Goal: Task Accomplishment & Management: Manage account settings

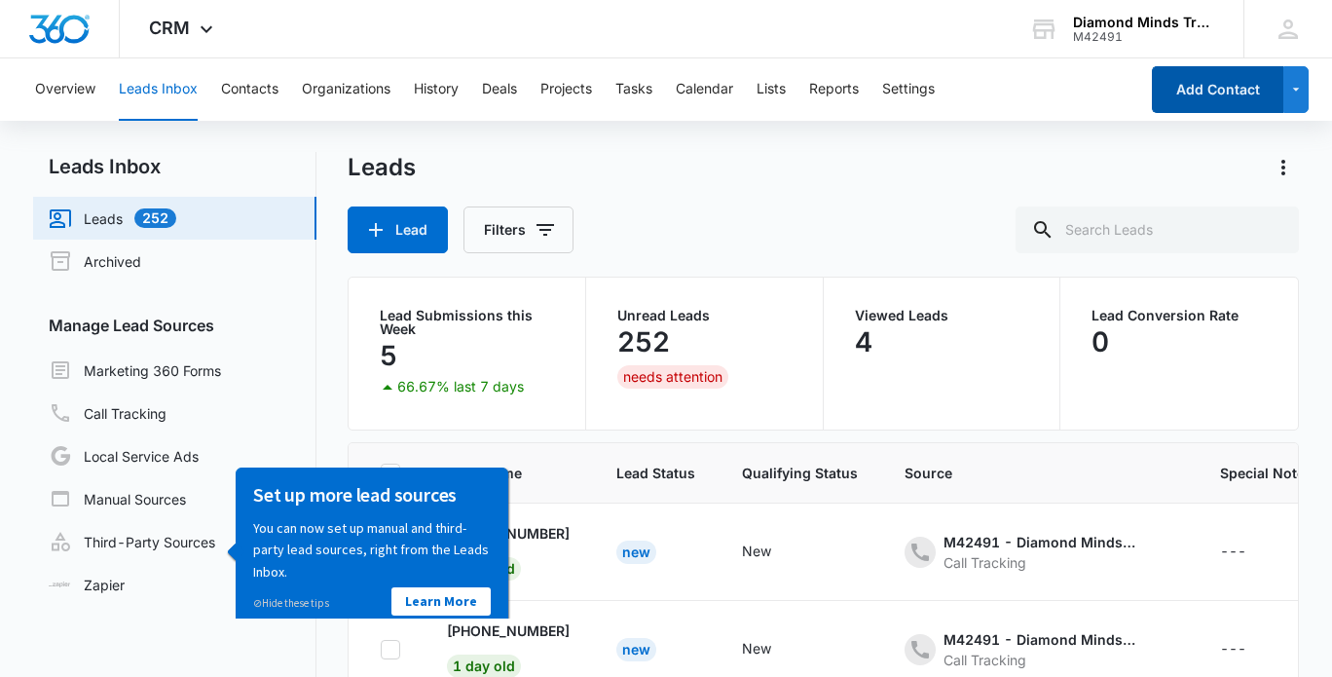
click at [1197, 97] on button "Add Contact" at bounding box center [1217, 89] width 131 height 47
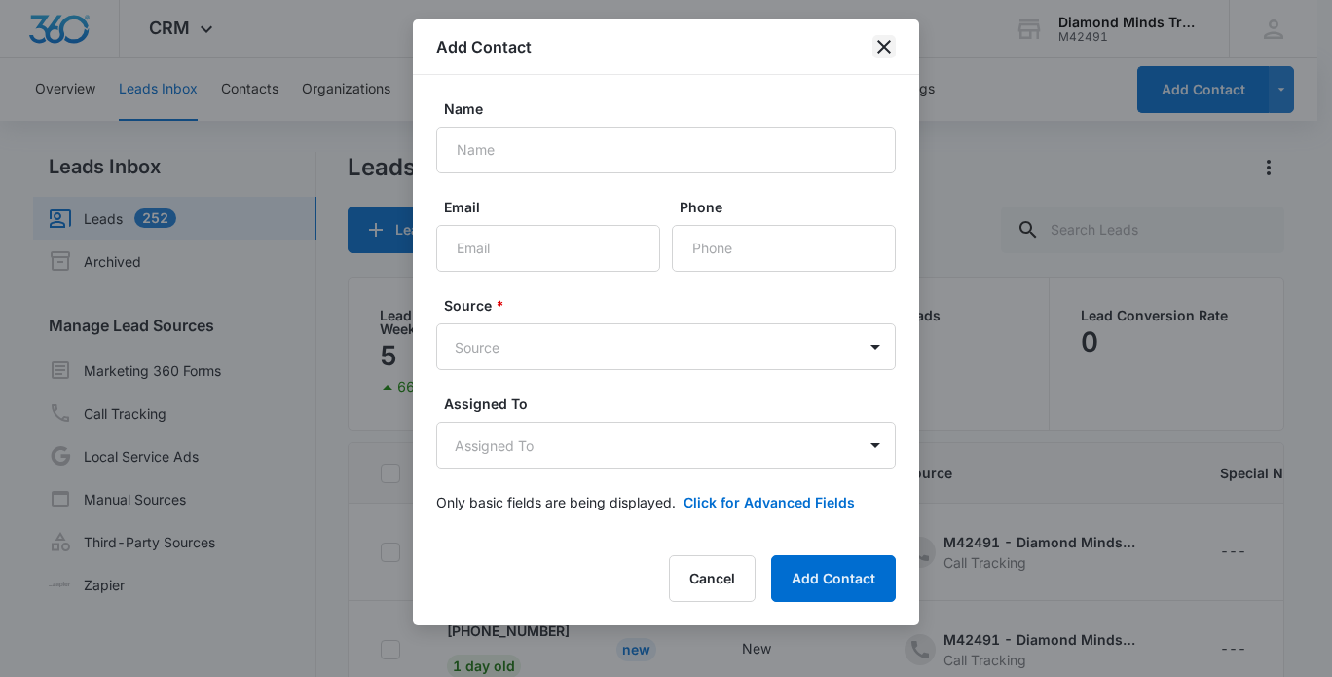
click at [879, 57] on icon "close" at bounding box center [884, 46] width 23 height 23
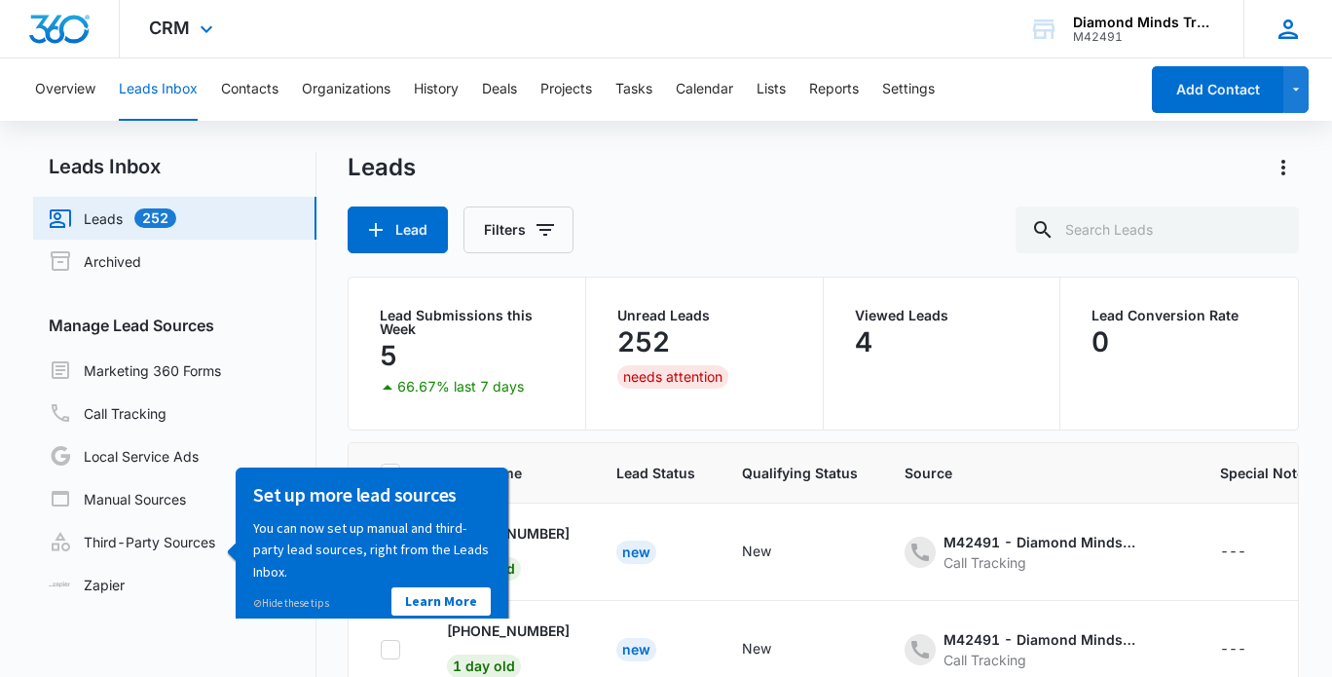
click at [1301, 32] on icon at bounding box center [1288, 29] width 29 height 29
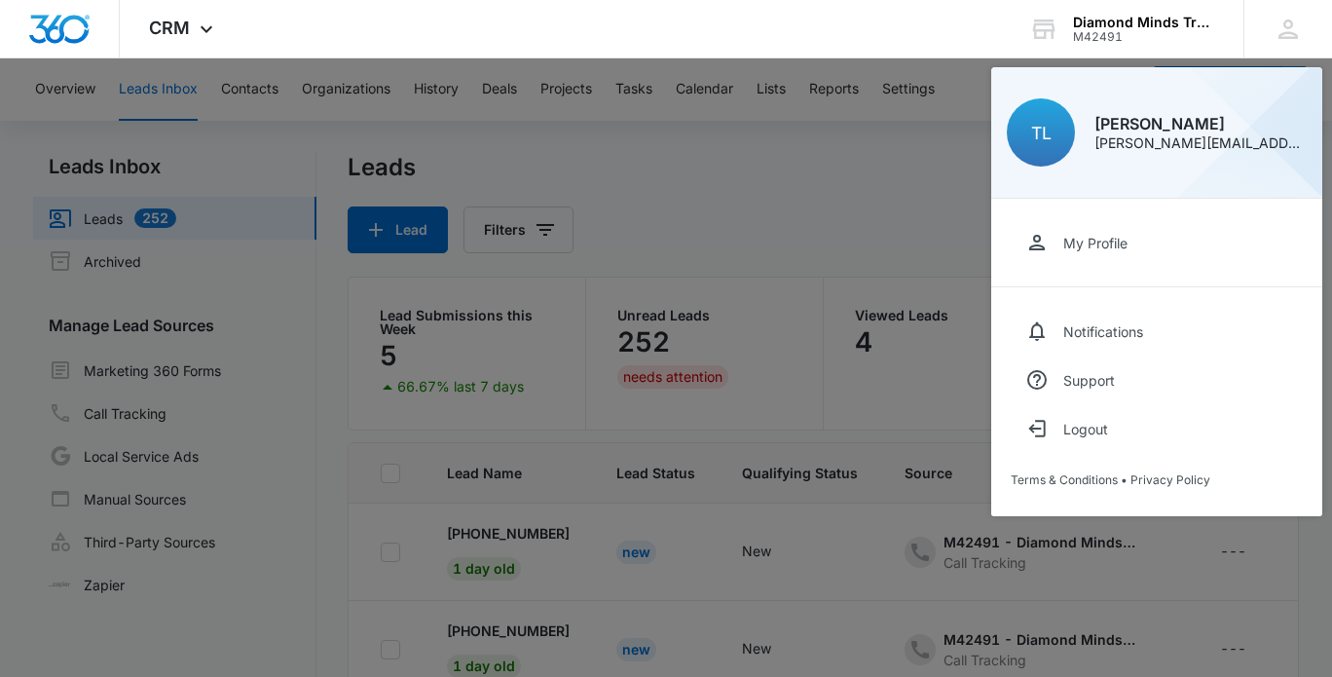
click at [105, 632] on div at bounding box center [666, 338] width 1332 height 677
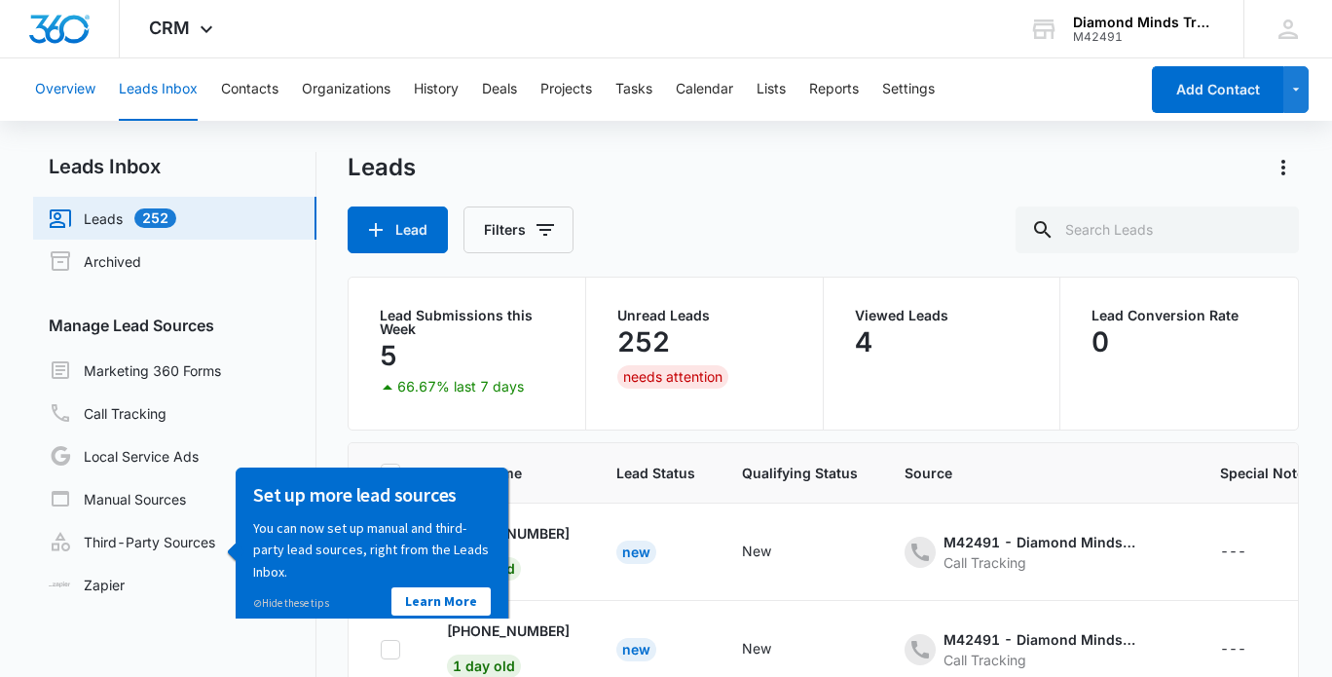
click at [72, 93] on button "Overview" at bounding box center [65, 89] width 60 height 62
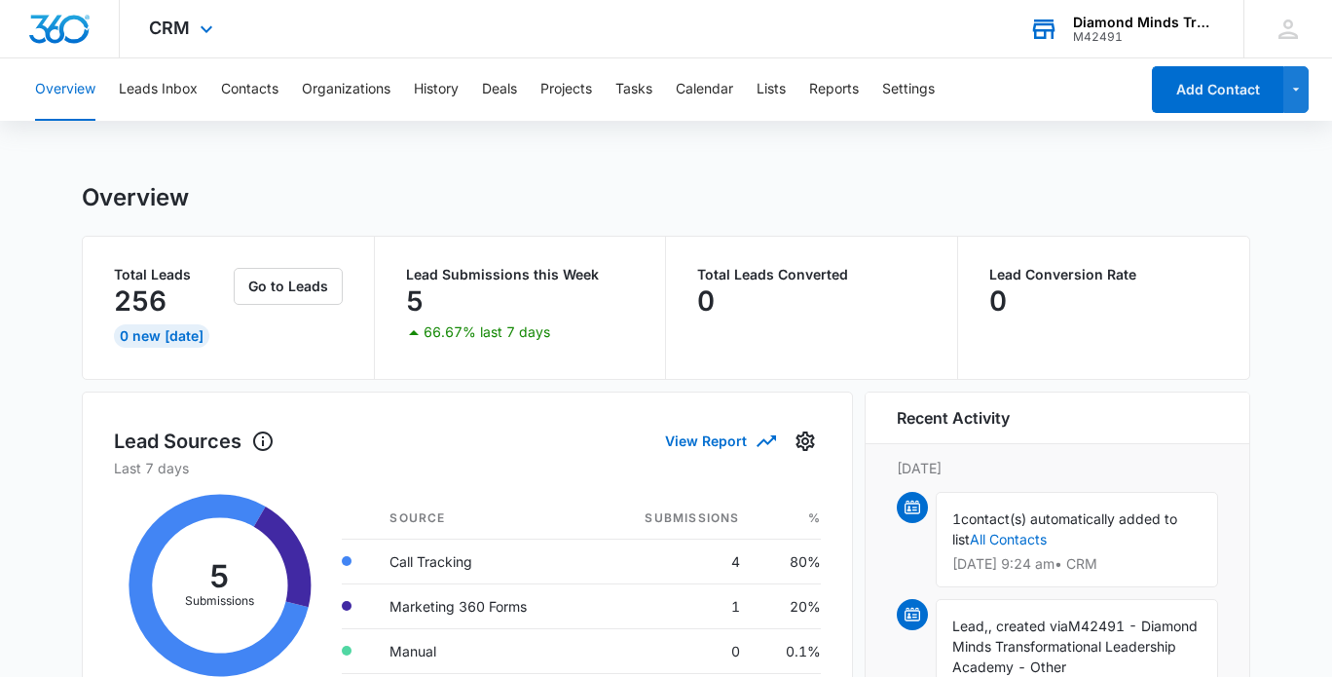
click at [1128, 24] on div "Diamond Minds Transformational Leadership Academy" at bounding box center [1144, 23] width 142 height 16
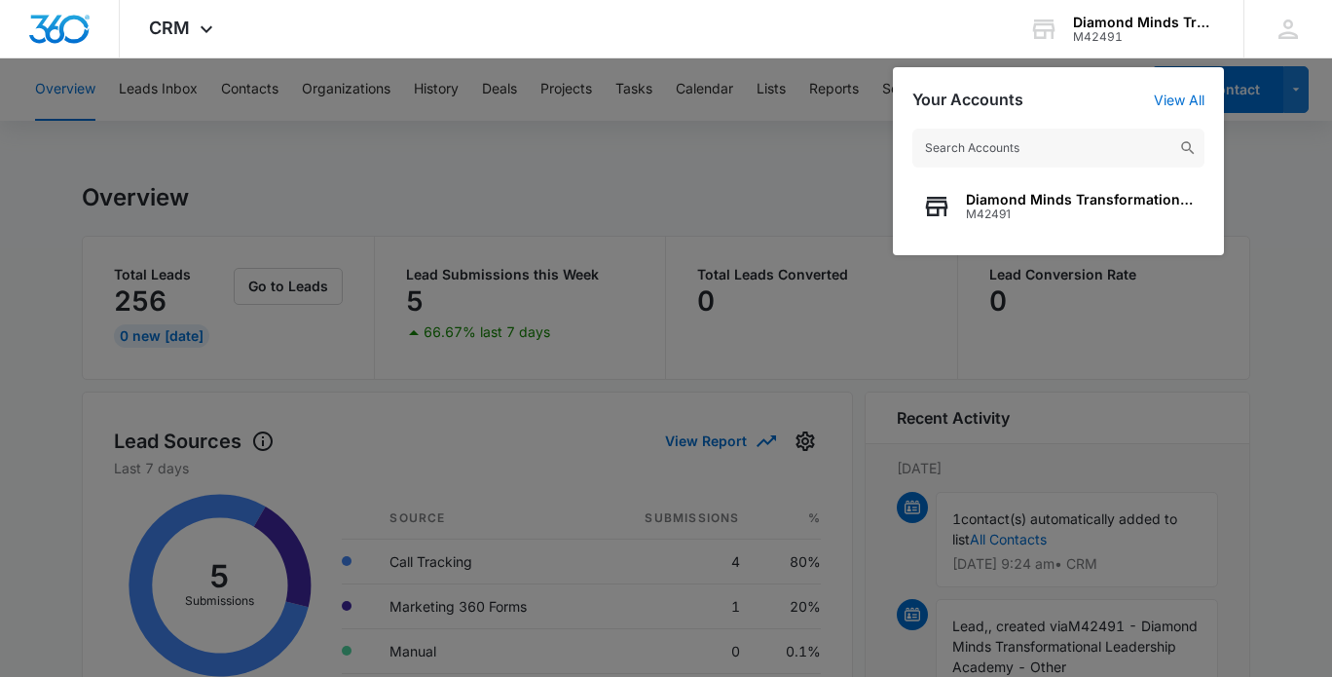
click at [779, 200] on div at bounding box center [666, 338] width 1332 height 677
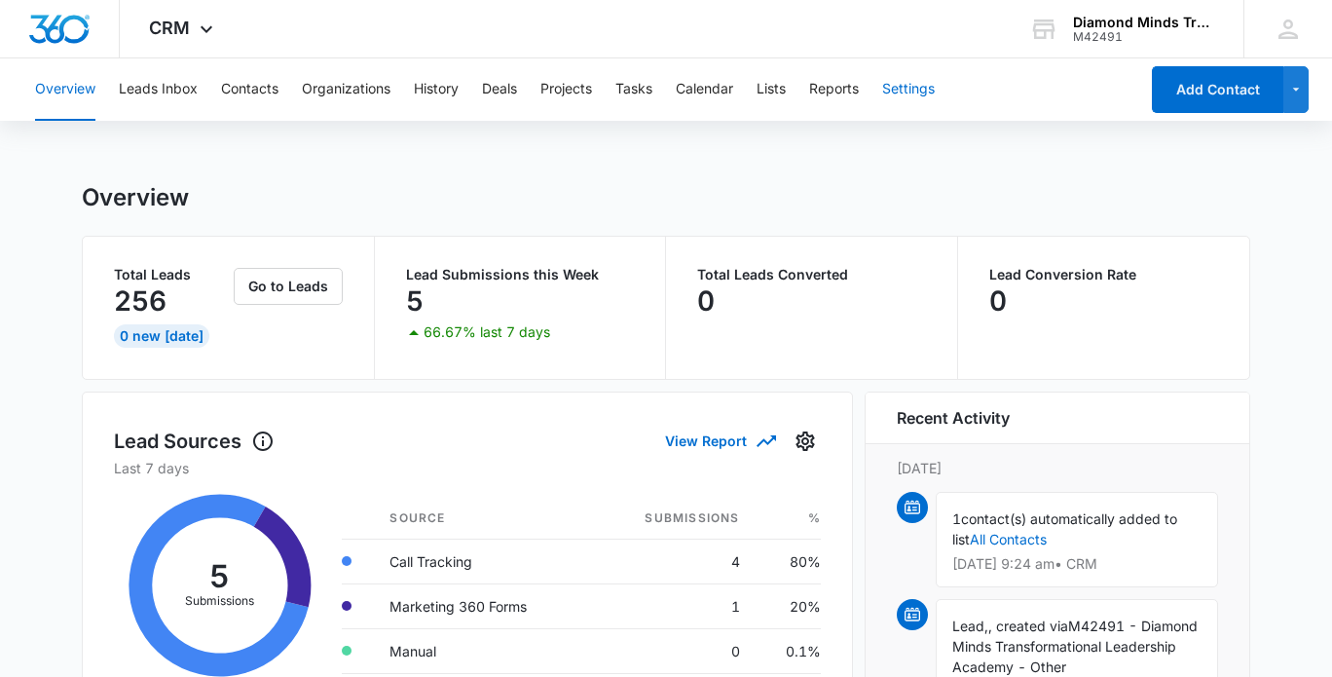
click at [915, 96] on button "Settings" at bounding box center [908, 89] width 53 height 62
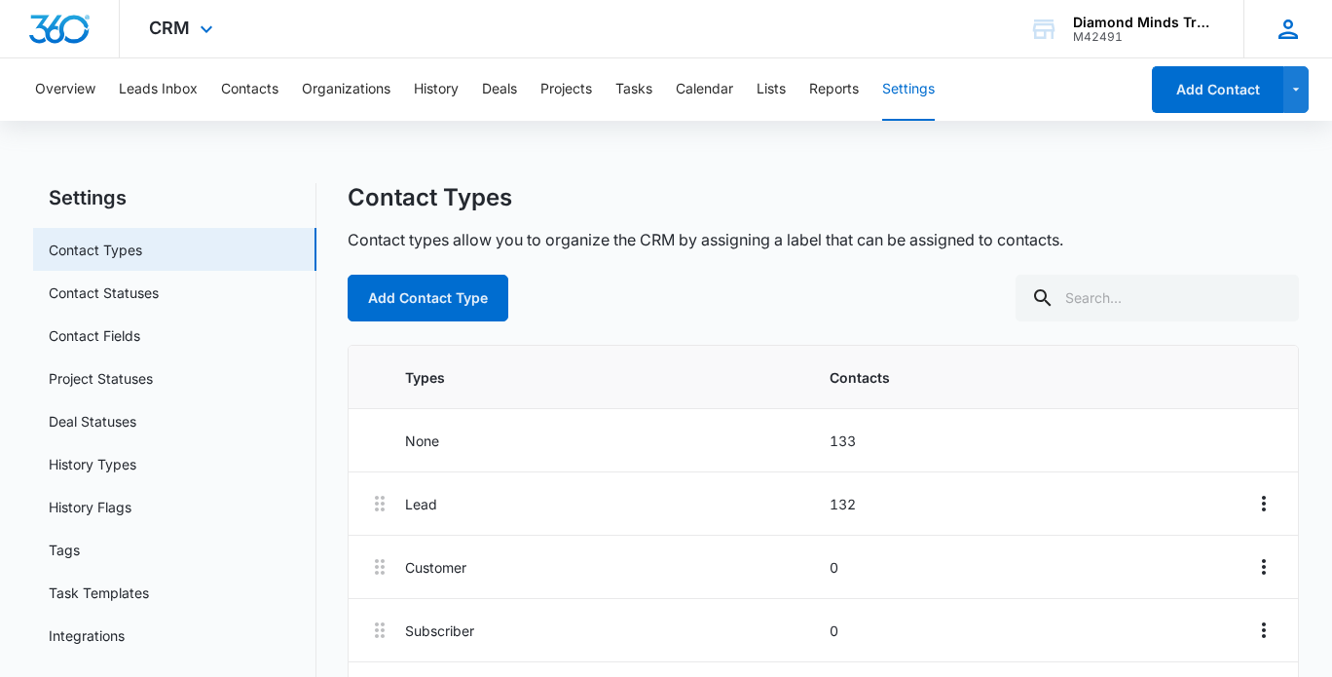
click at [1292, 32] on icon at bounding box center [1288, 28] width 19 height 19
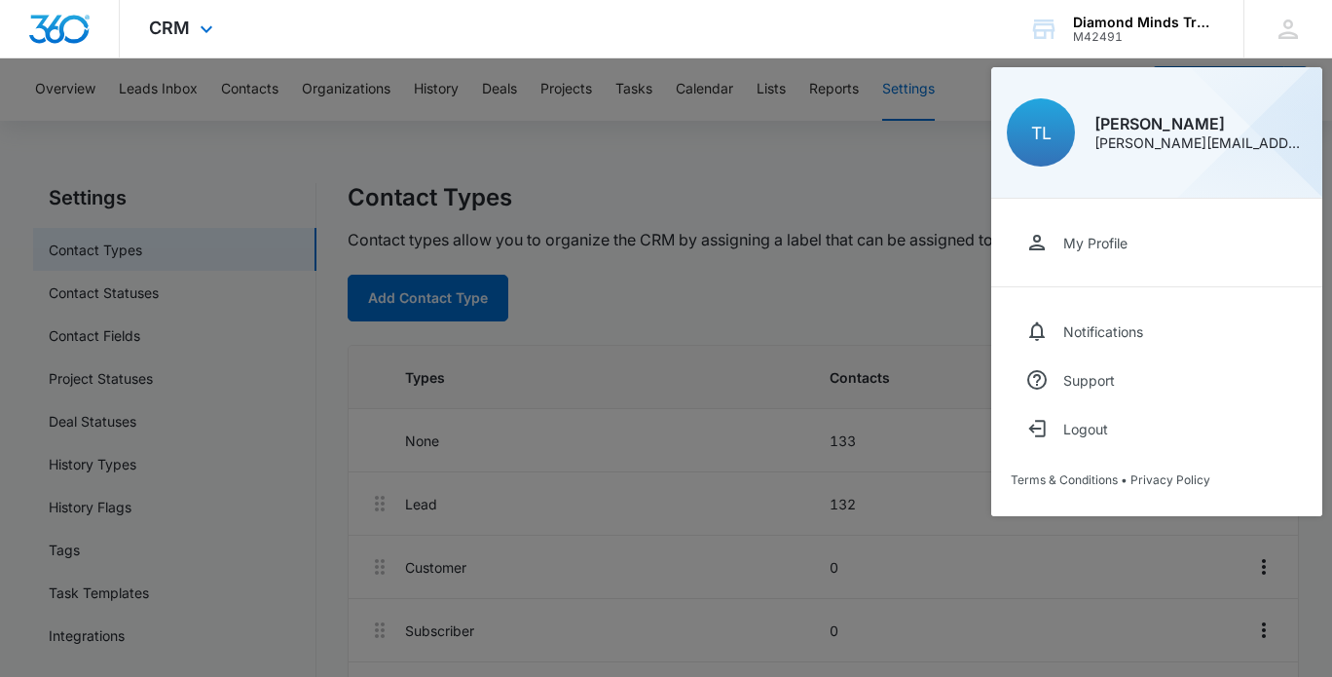
click at [755, 33] on div "CRM Apps Reputation Websites Forms CRM Email Social POS Content Ads Intelligenc…" at bounding box center [666, 29] width 1332 height 58
click at [729, 32] on div "CRM Apps Reputation Websites Forms CRM Email Social POS Content Ads Intelligenc…" at bounding box center [666, 29] width 1332 height 58
click at [329, 90] on div at bounding box center [666, 338] width 1332 height 677
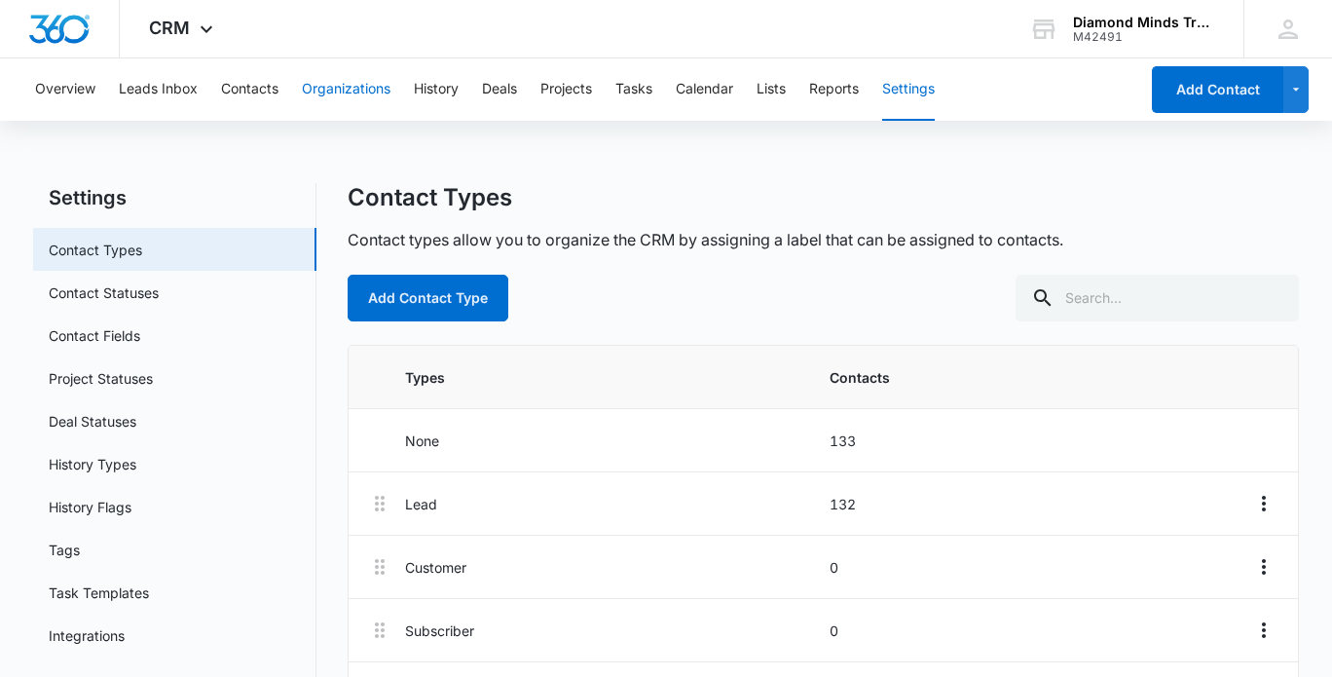
click at [333, 91] on button "Organizations" at bounding box center [346, 89] width 89 height 62
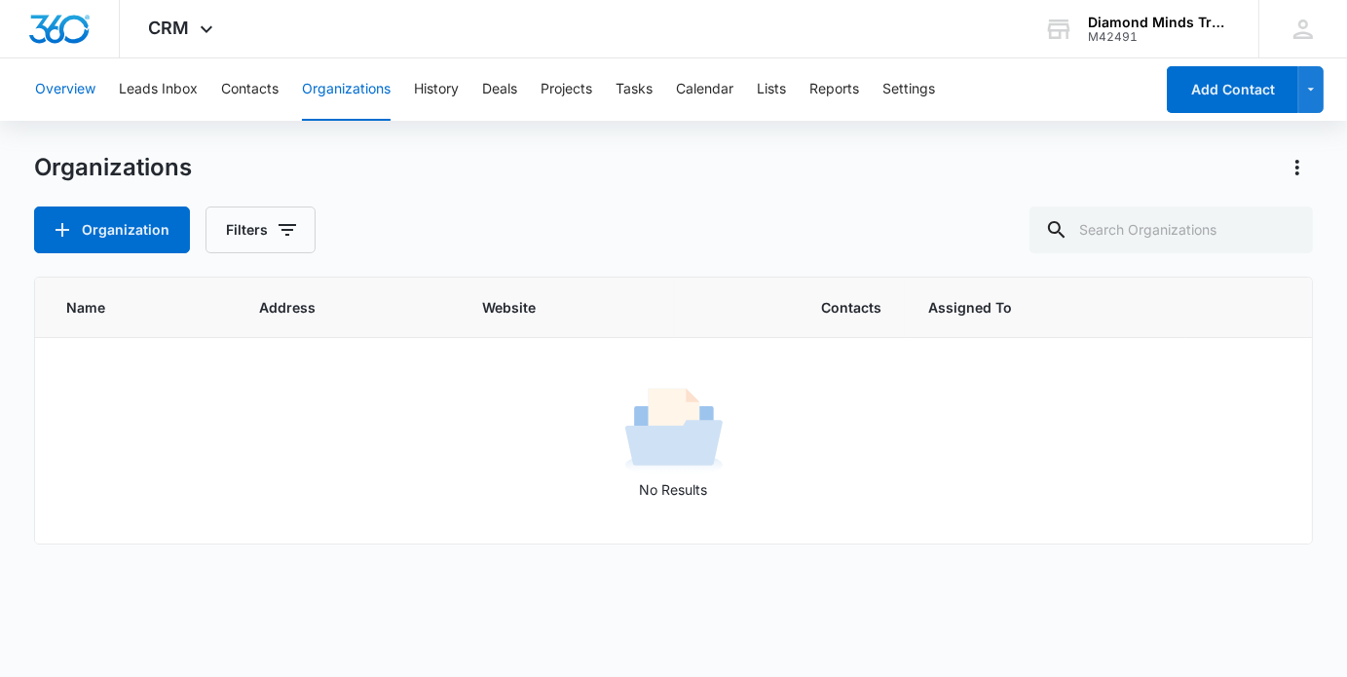
click at [62, 92] on button "Overview" at bounding box center [65, 89] width 60 height 62
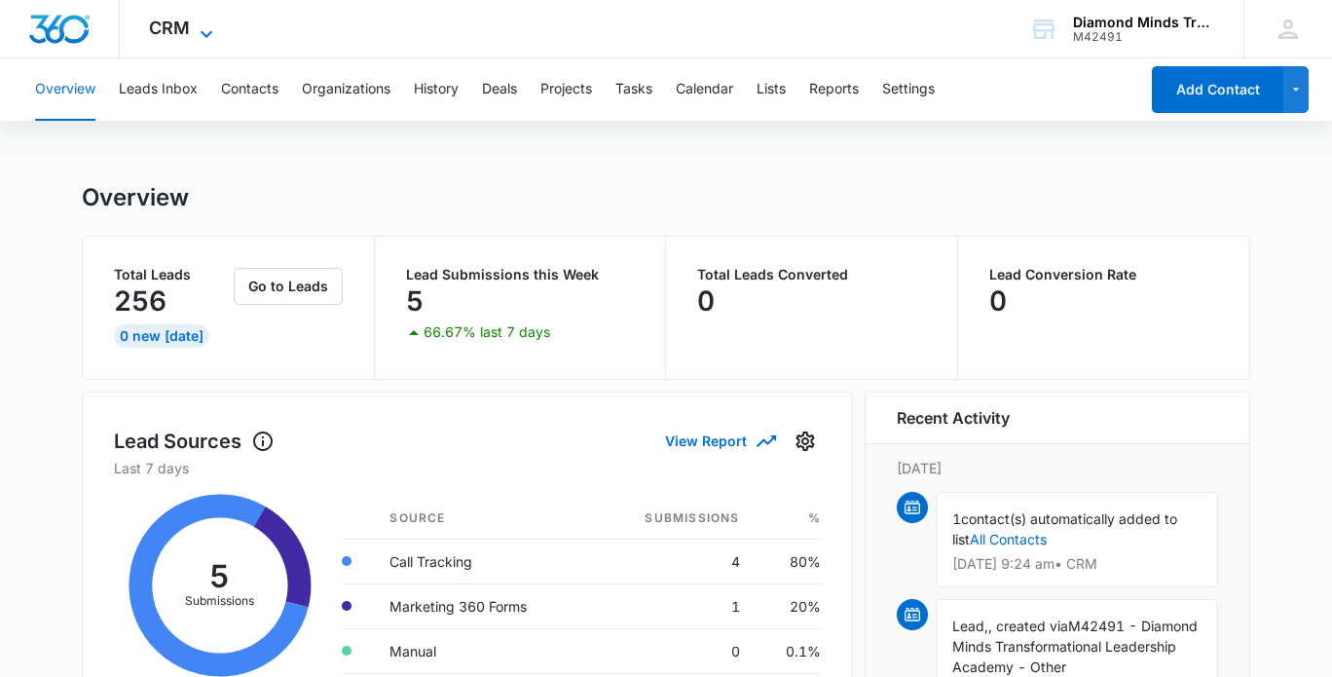
click at [199, 28] on icon at bounding box center [206, 33] width 23 height 23
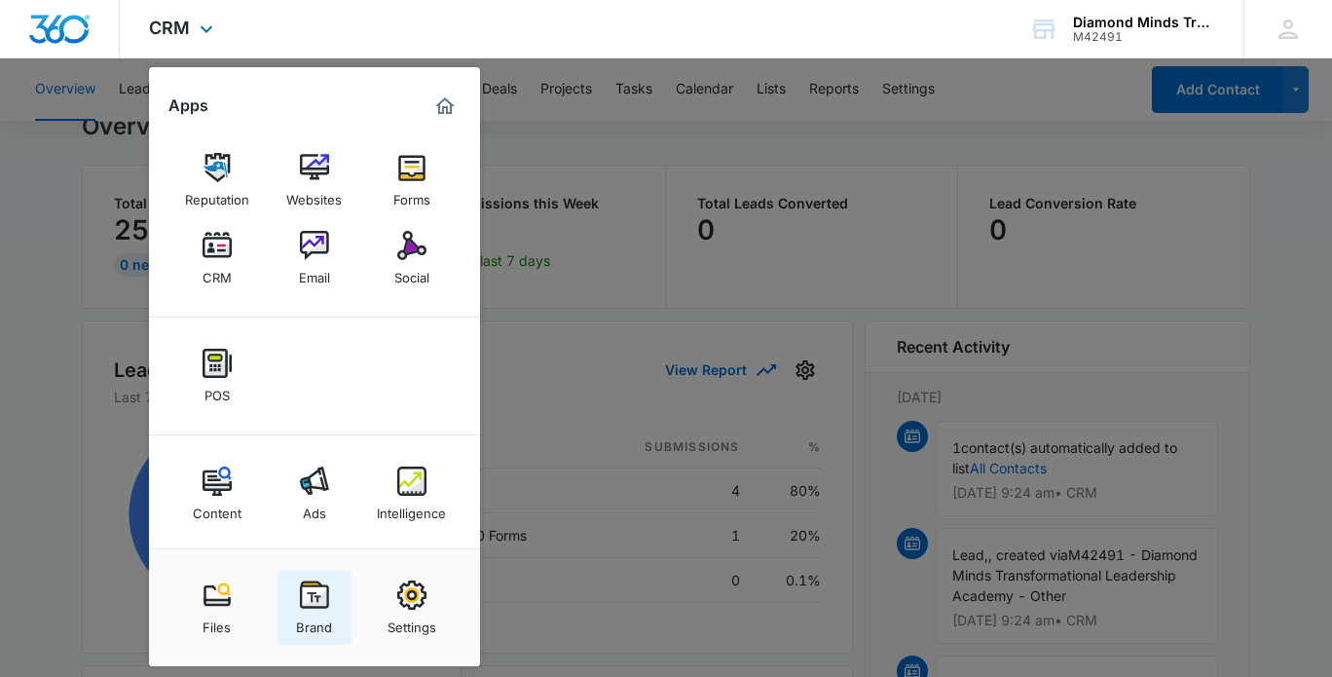
scroll to position [72, 0]
click at [413, 602] on img at bounding box center [411, 594] width 29 height 29
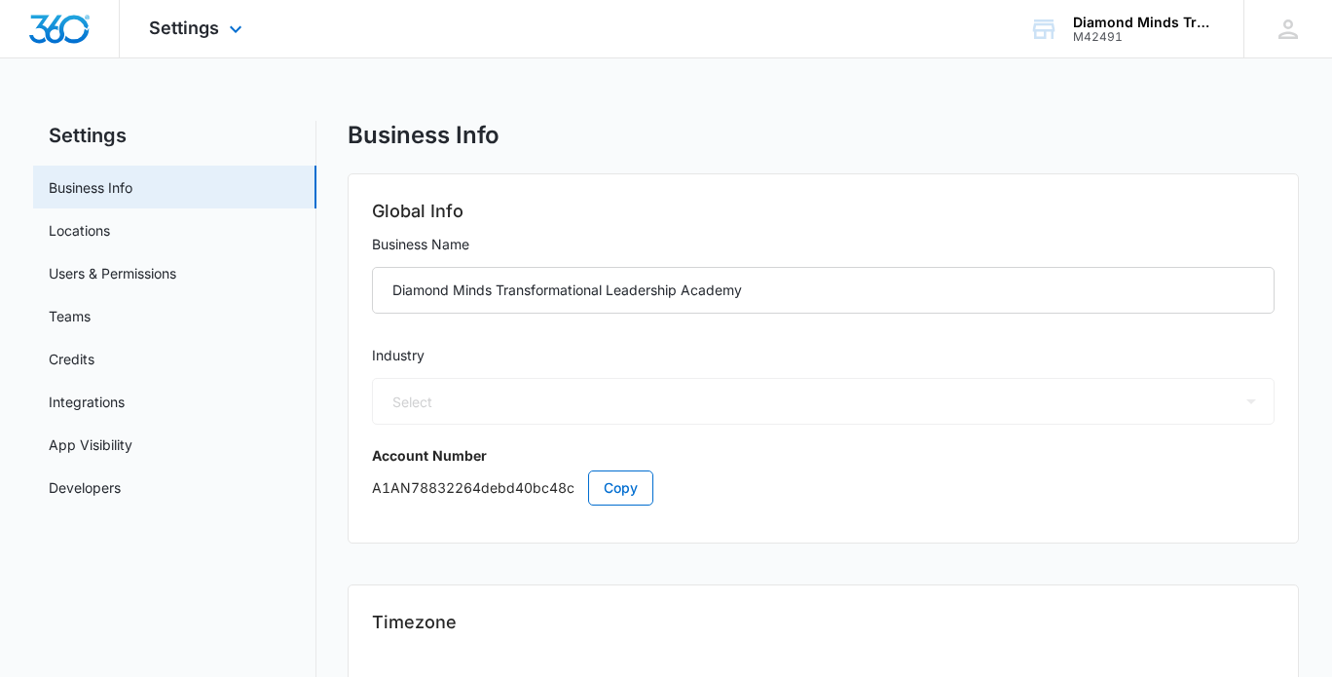
select select "26"
select select "US"
select select "America/New_York"
click at [166, 282] on link "Users & Permissions" at bounding box center [113, 273] width 128 height 20
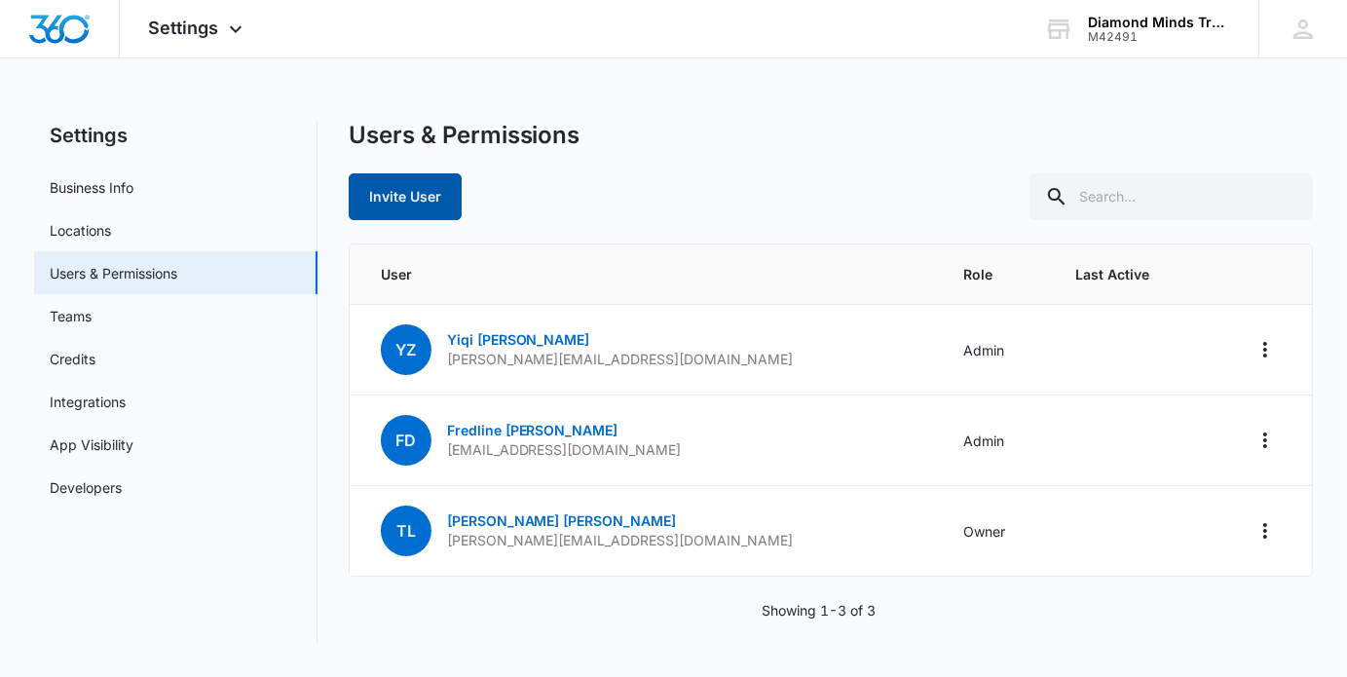
click at [425, 190] on button "Invite User" at bounding box center [405, 196] width 113 height 47
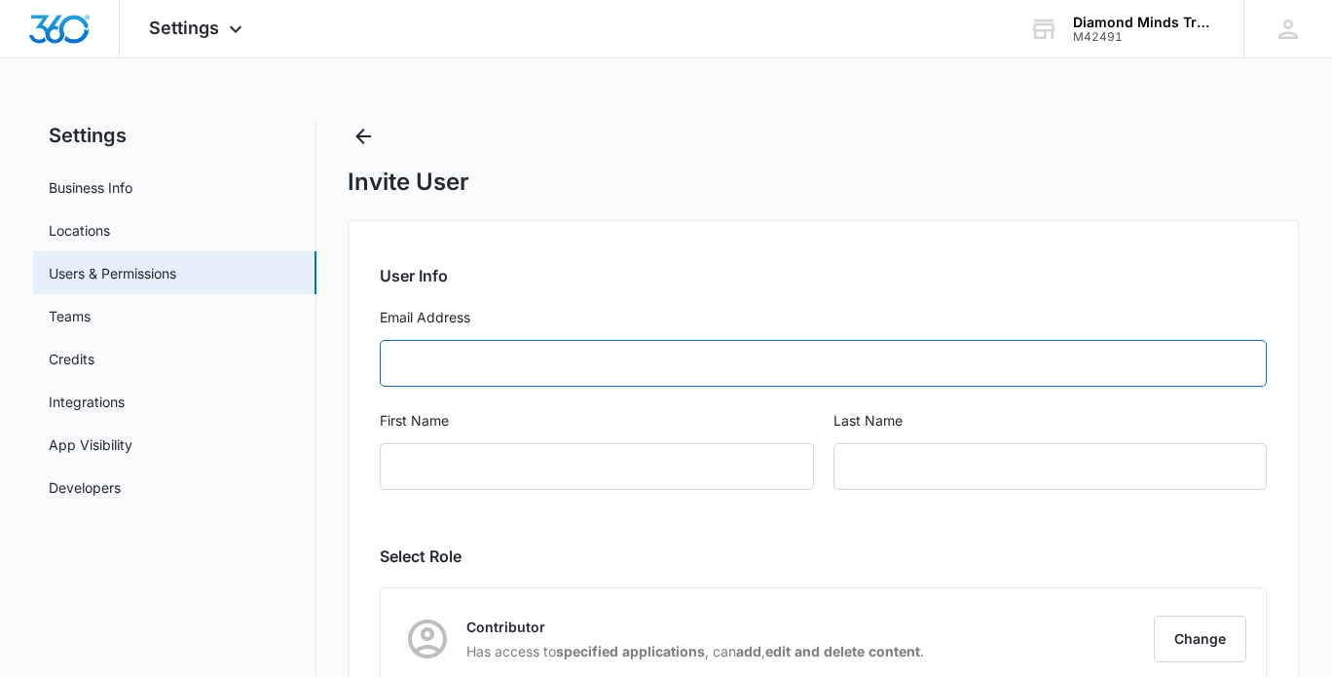
click at [424, 376] on input "Email Address" at bounding box center [823, 363] width 887 height 47
type input "[PERSON_NAME][EMAIL_ADDRESS][DOMAIN_NAME]"
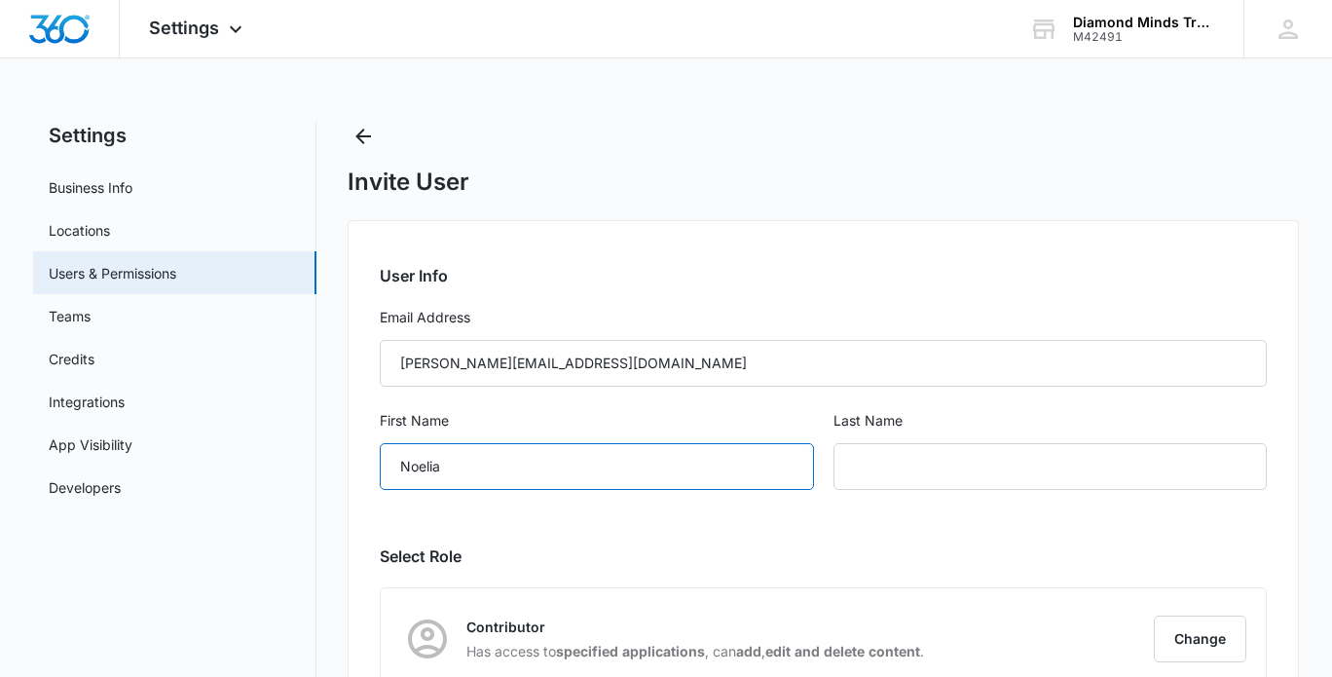
type input "Noelia"
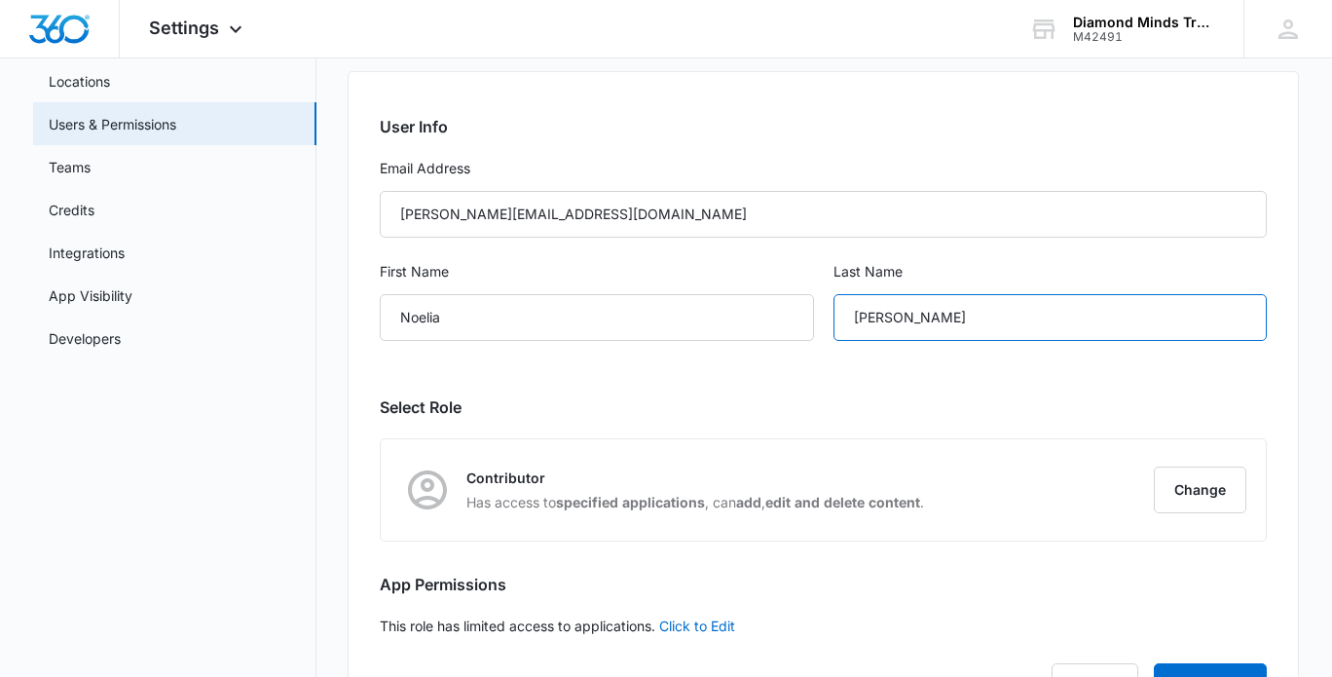
scroll to position [237, 0]
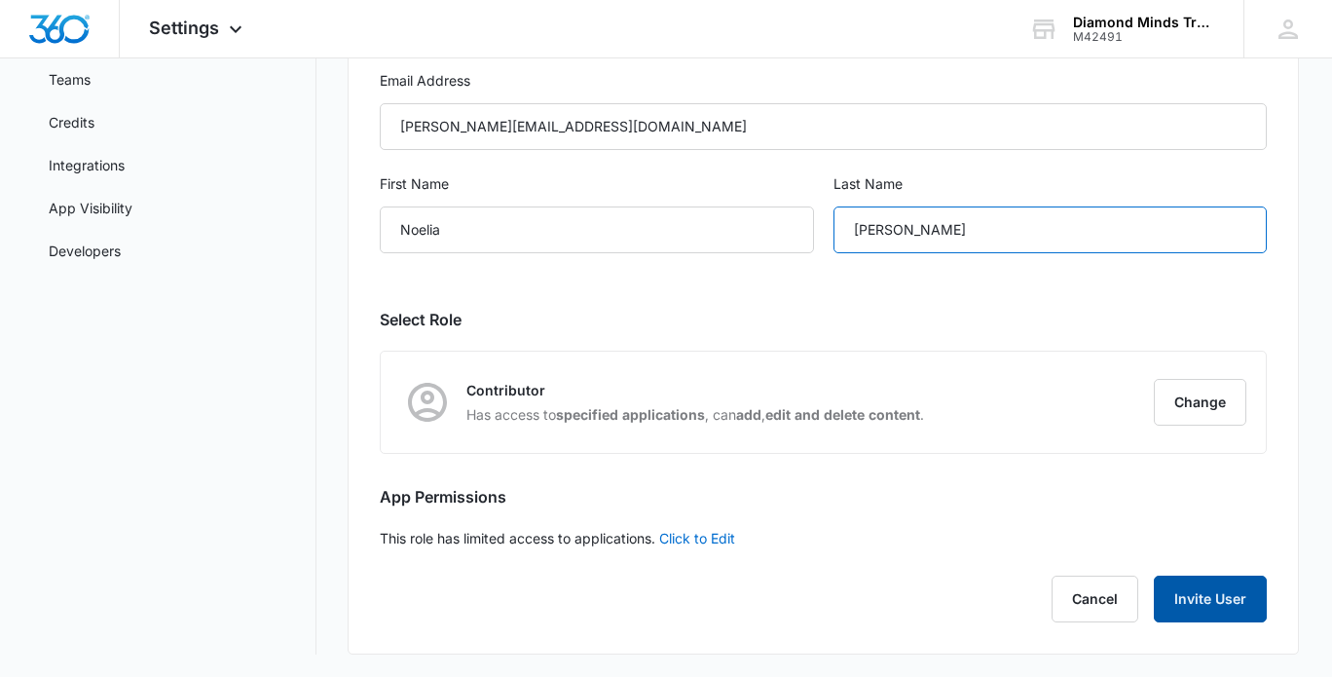
type input "[PERSON_NAME]"
click at [1212, 595] on button "Invite User" at bounding box center [1210, 599] width 113 height 47
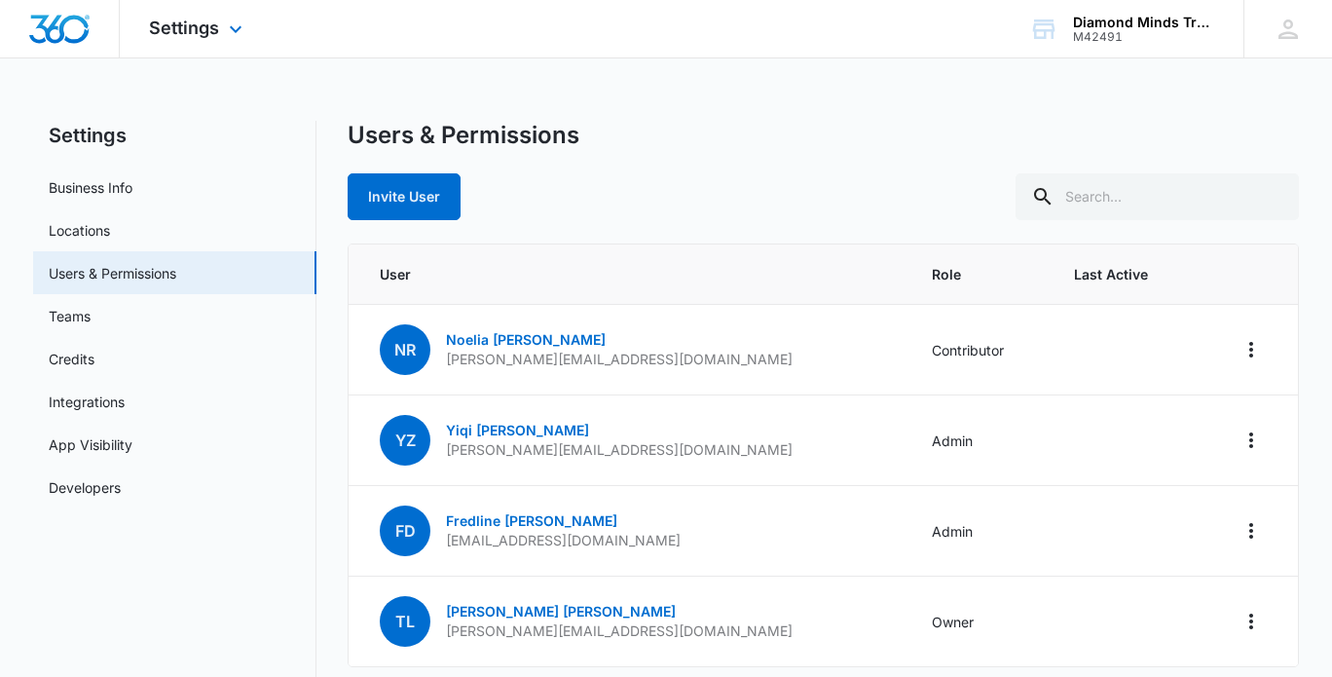
click at [48, 24] on img "Dashboard" at bounding box center [59, 29] width 62 height 29
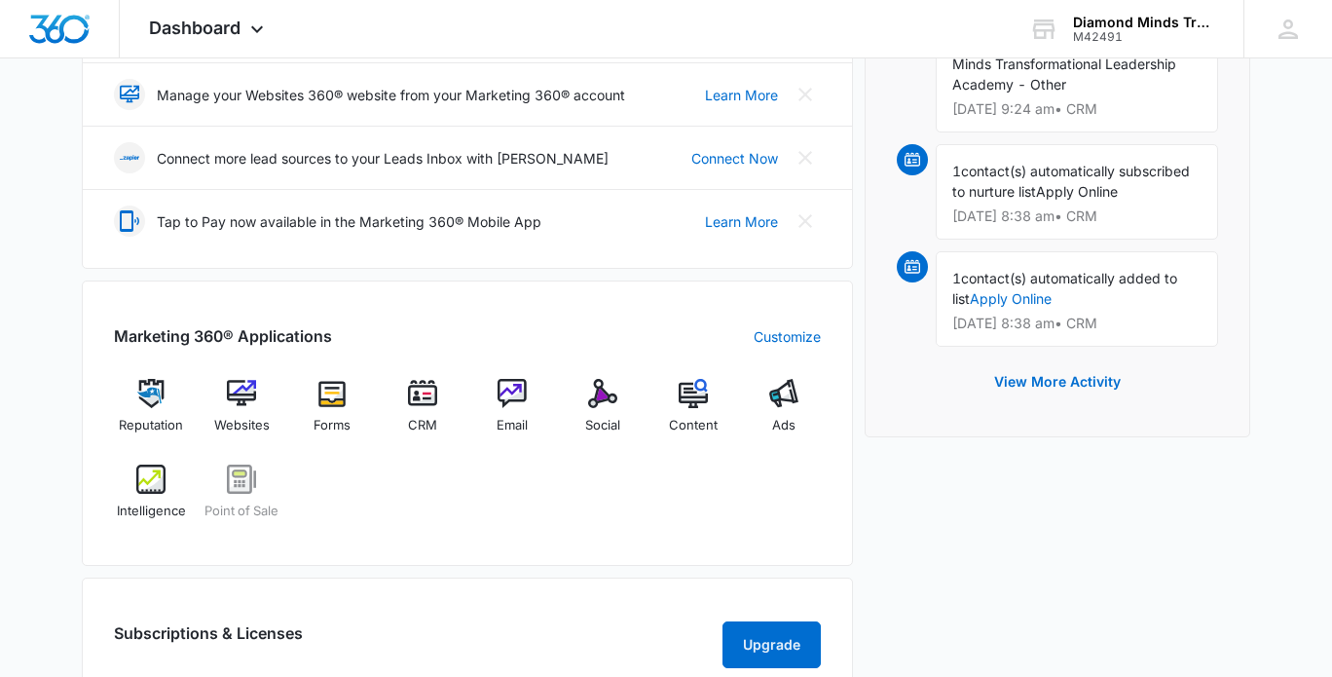
scroll to position [484, 0]
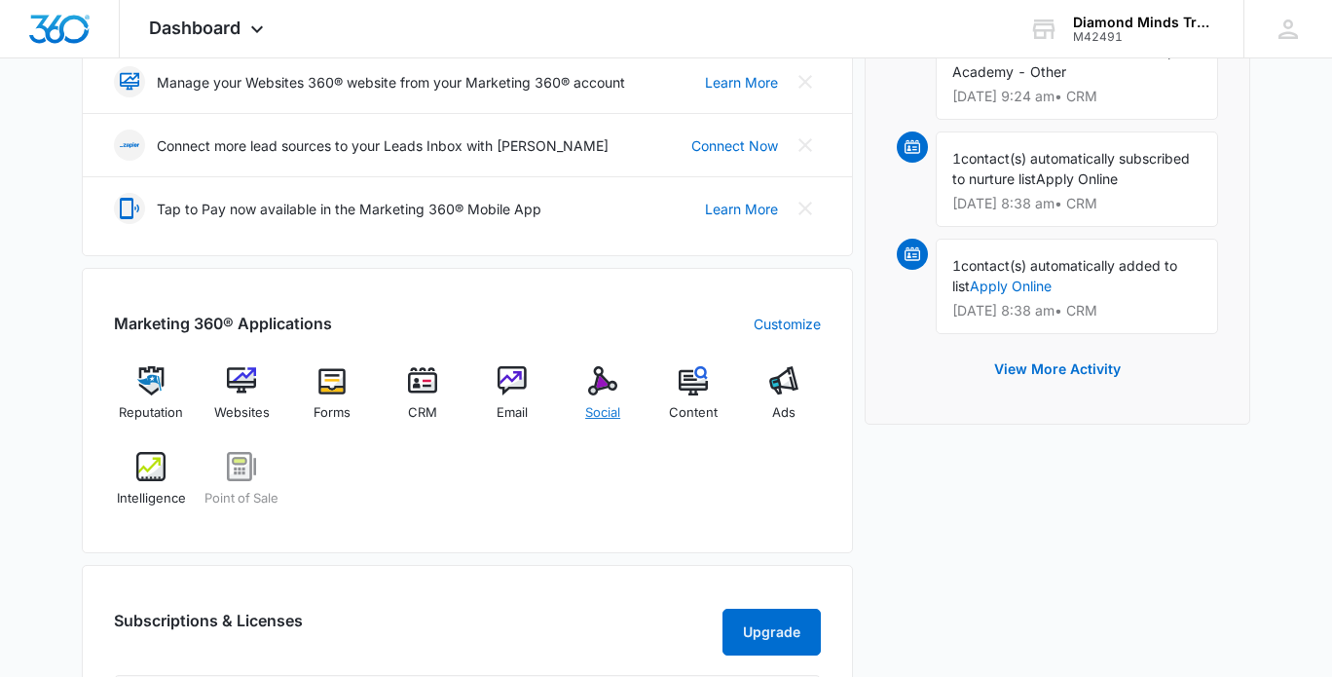
click at [601, 384] on img at bounding box center [602, 380] width 29 height 29
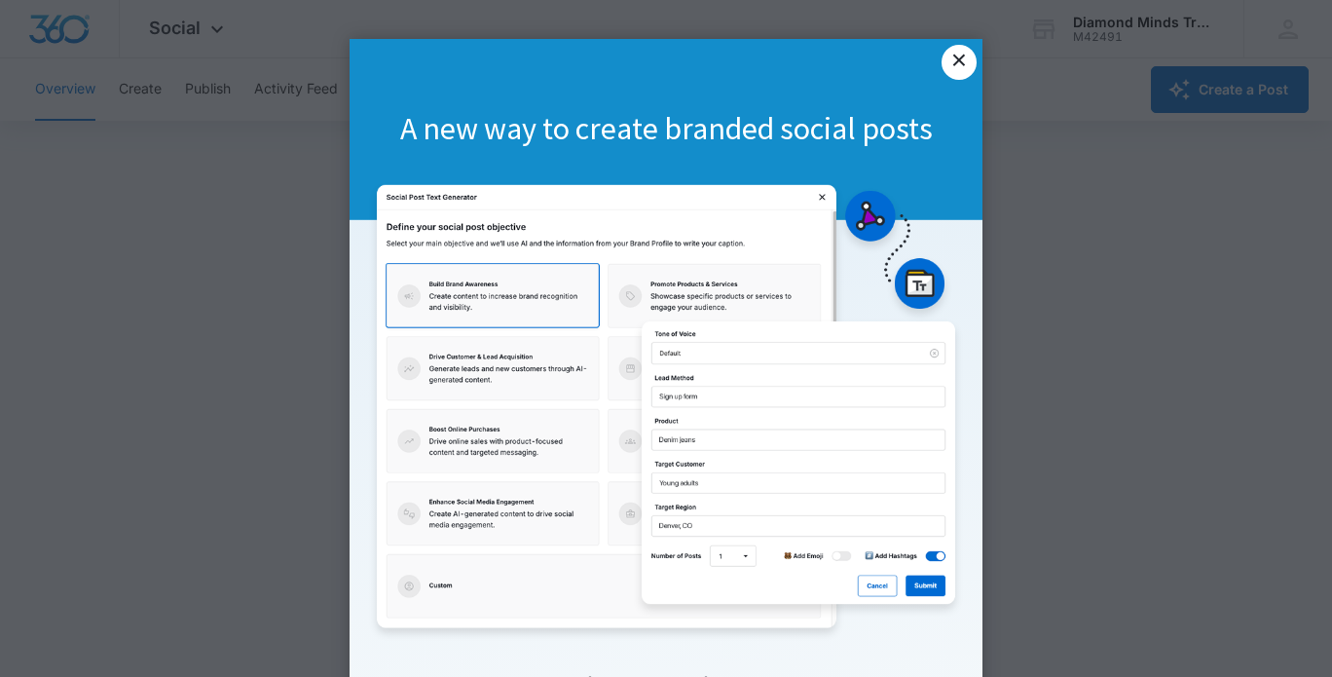
click at [947, 58] on link "×" at bounding box center [959, 62] width 35 height 35
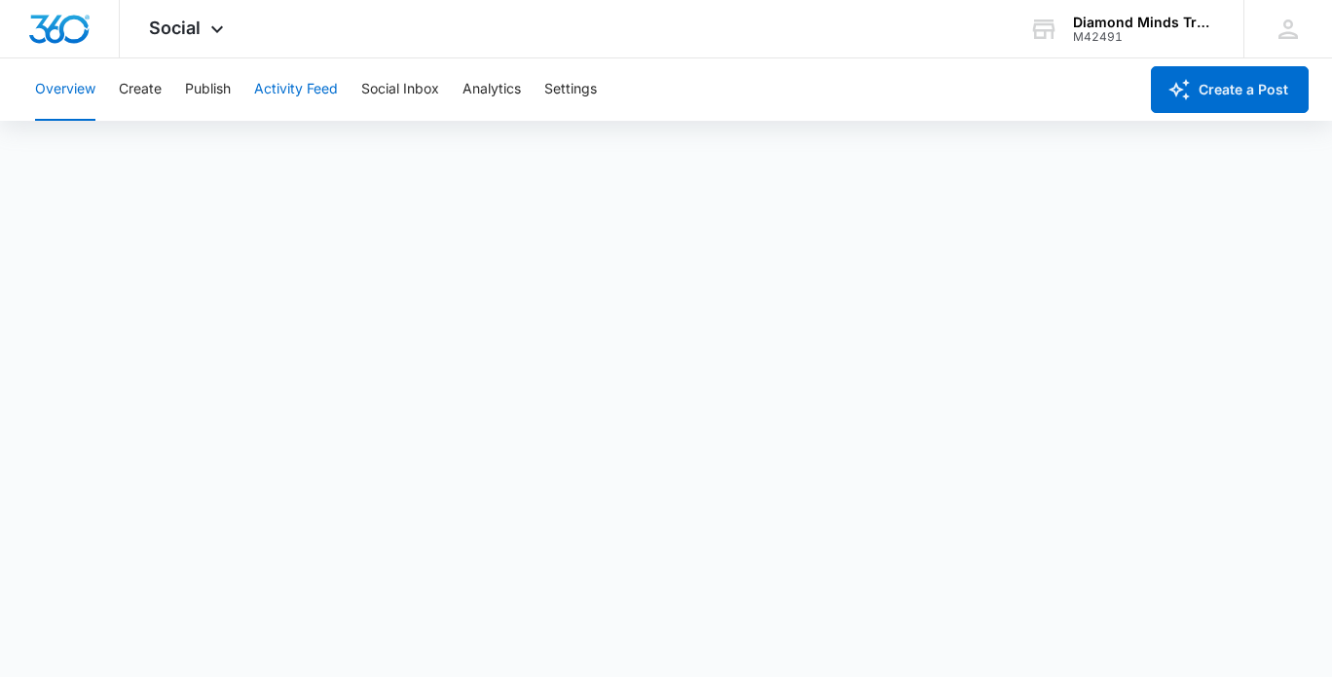
click at [285, 85] on button "Activity Feed" at bounding box center [296, 89] width 84 height 62
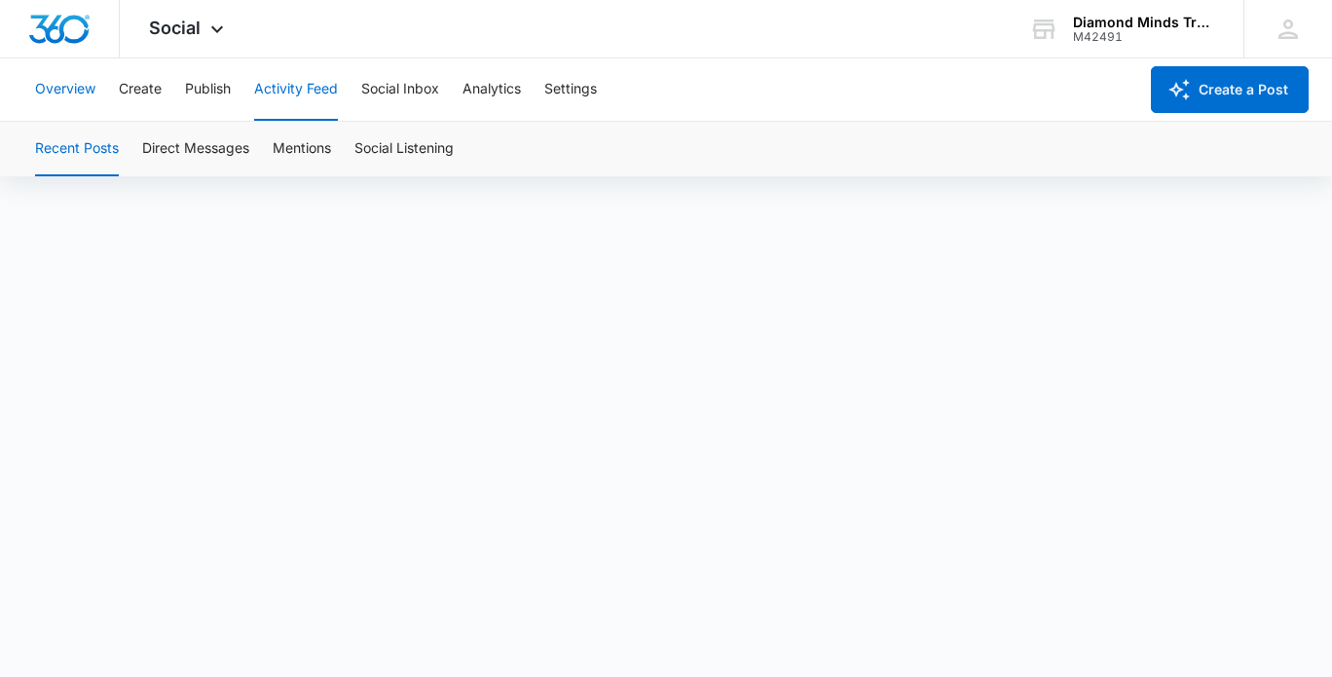
click at [79, 90] on button "Overview" at bounding box center [65, 89] width 60 height 62
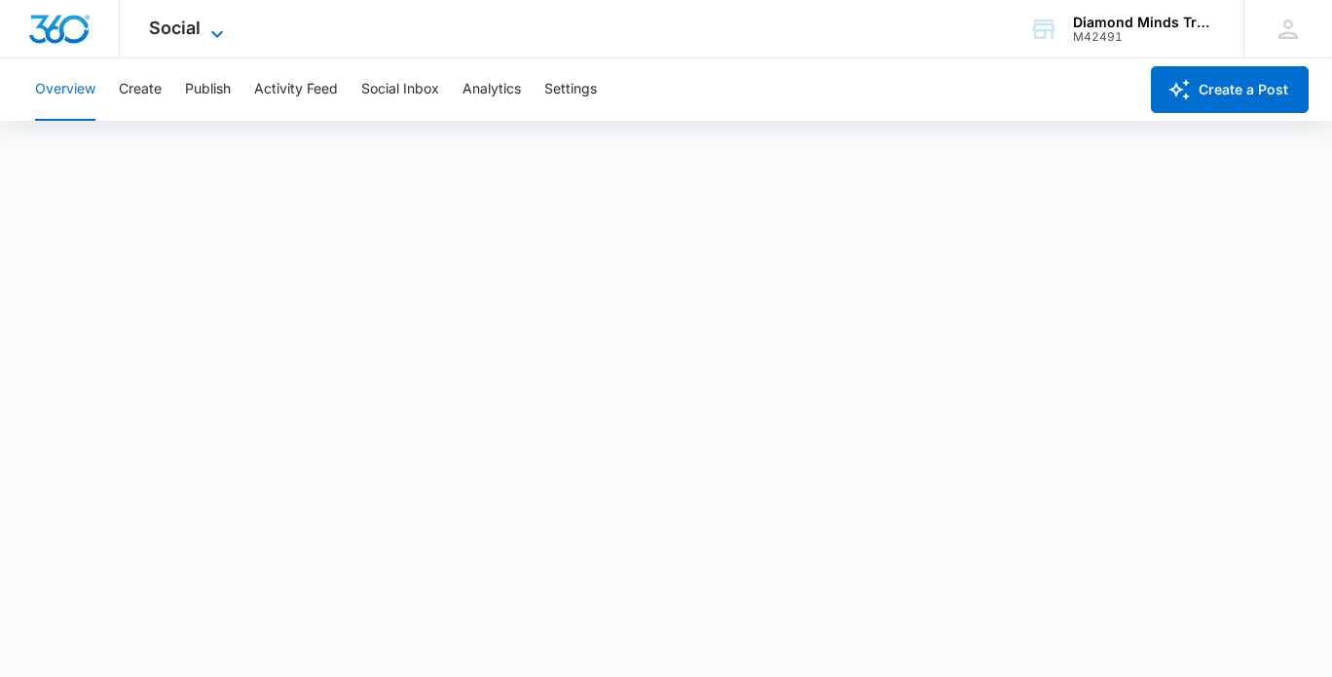
click at [186, 19] on span "Social" at bounding box center [175, 28] width 52 height 20
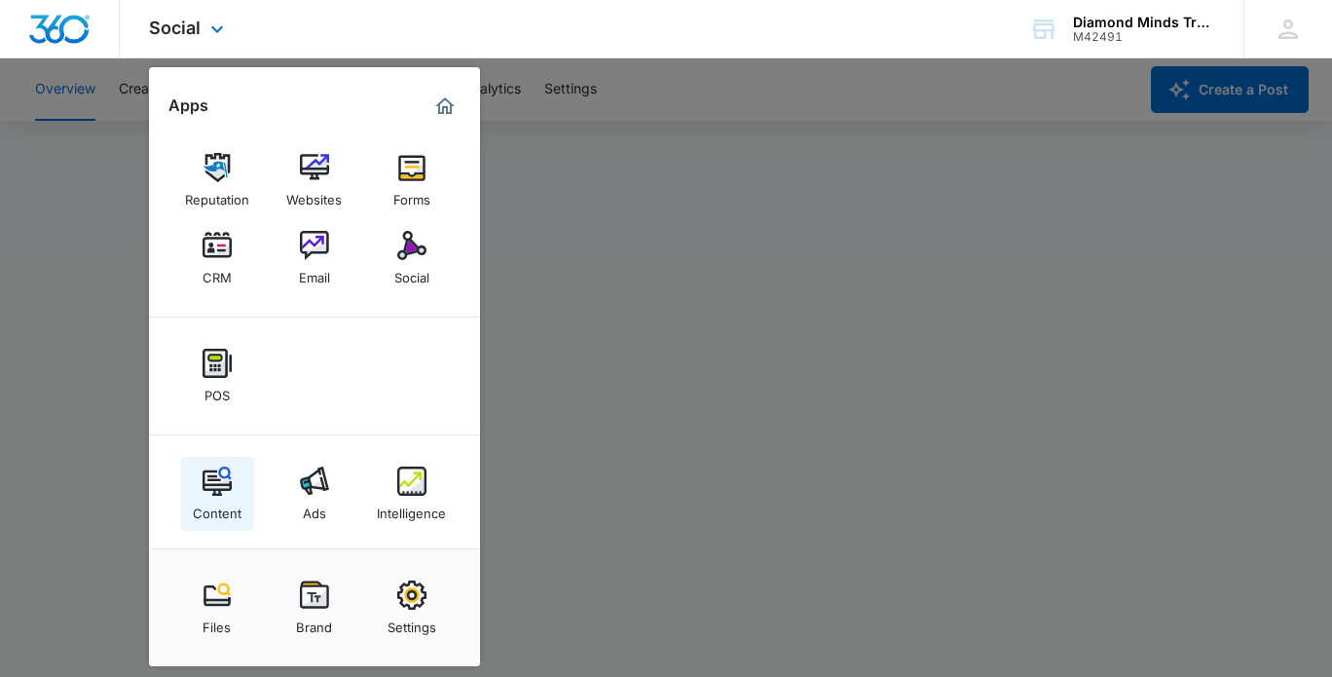
click at [226, 484] on img at bounding box center [217, 480] width 29 height 29
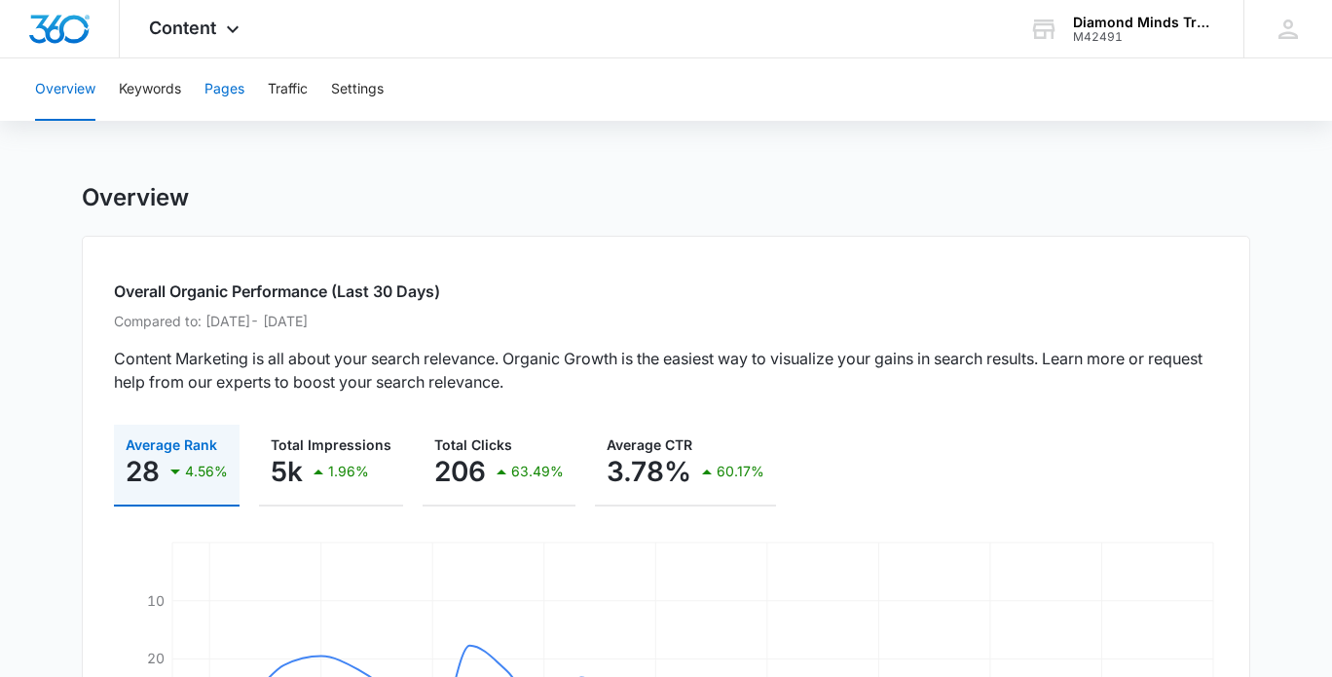
click at [232, 93] on button "Pages" at bounding box center [224, 89] width 40 height 62
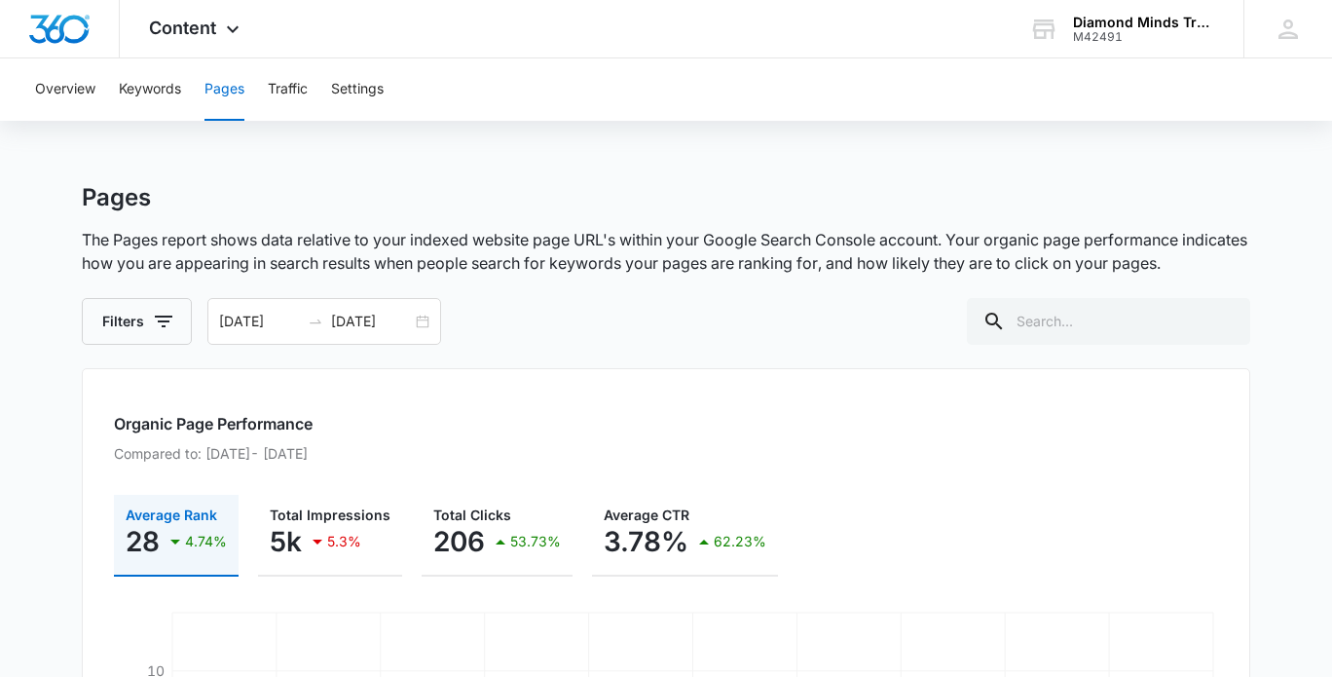
scroll to position [173, 0]
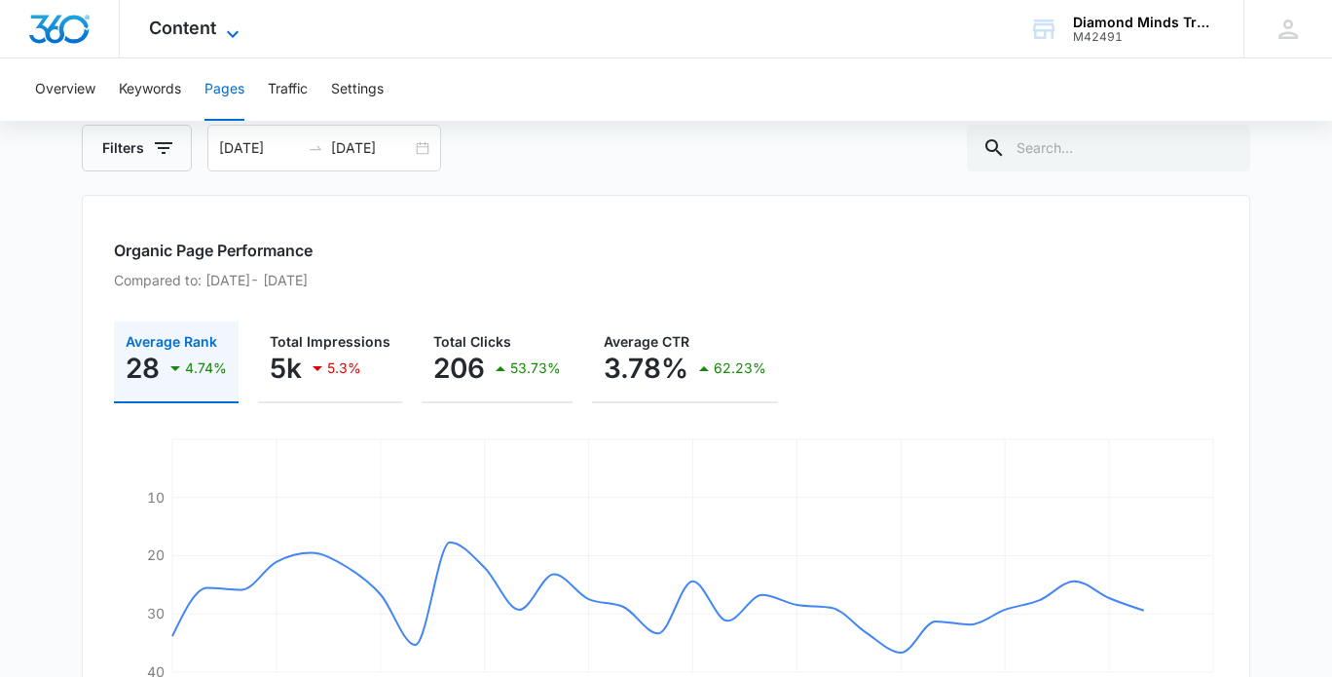
click at [176, 29] on span "Content" at bounding box center [182, 28] width 67 height 20
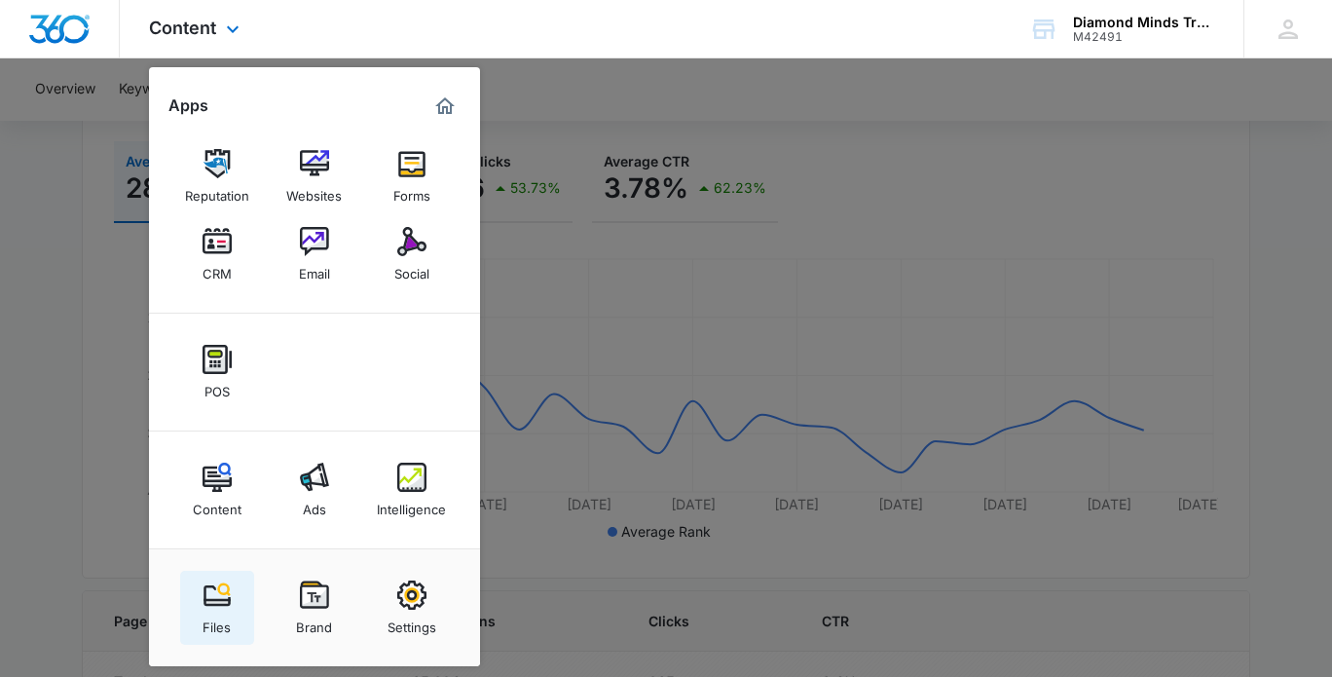
scroll to position [354, 0]
click at [240, 604] on link "Files" at bounding box center [217, 608] width 74 height 74
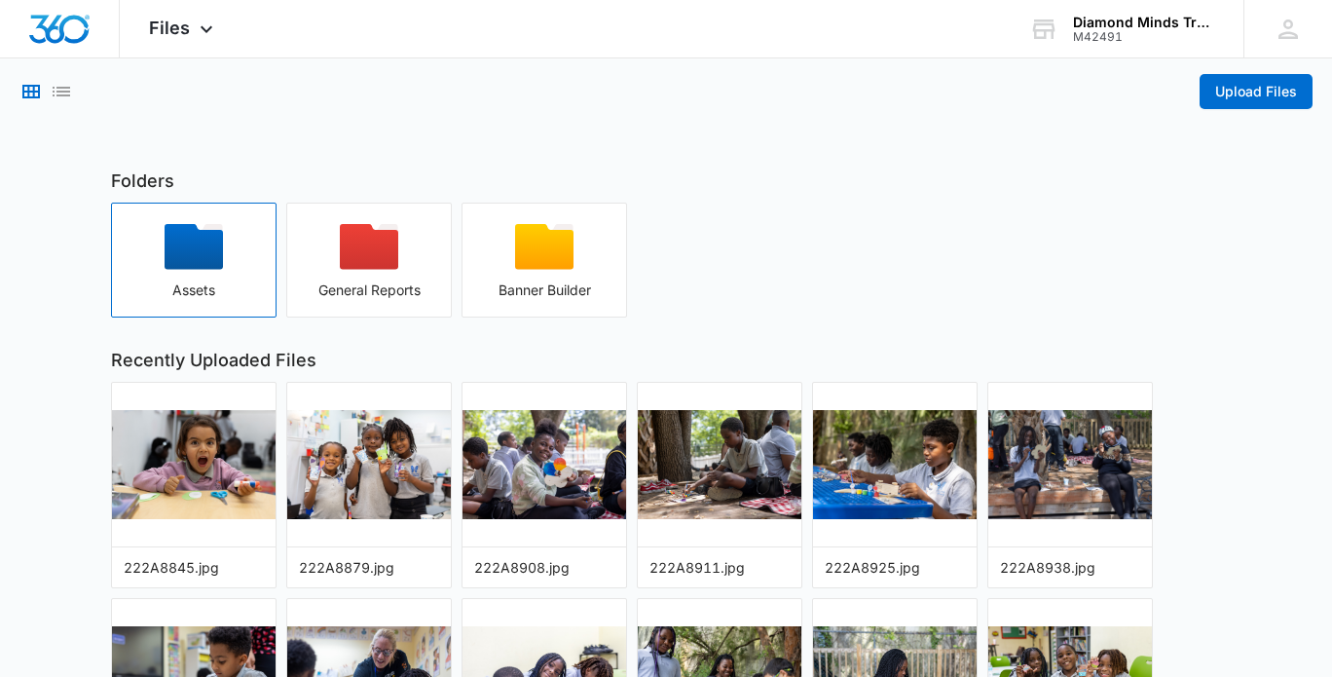
click at [191, 252] on icon "button" at bounding box center [194, 247] width 58 height 46
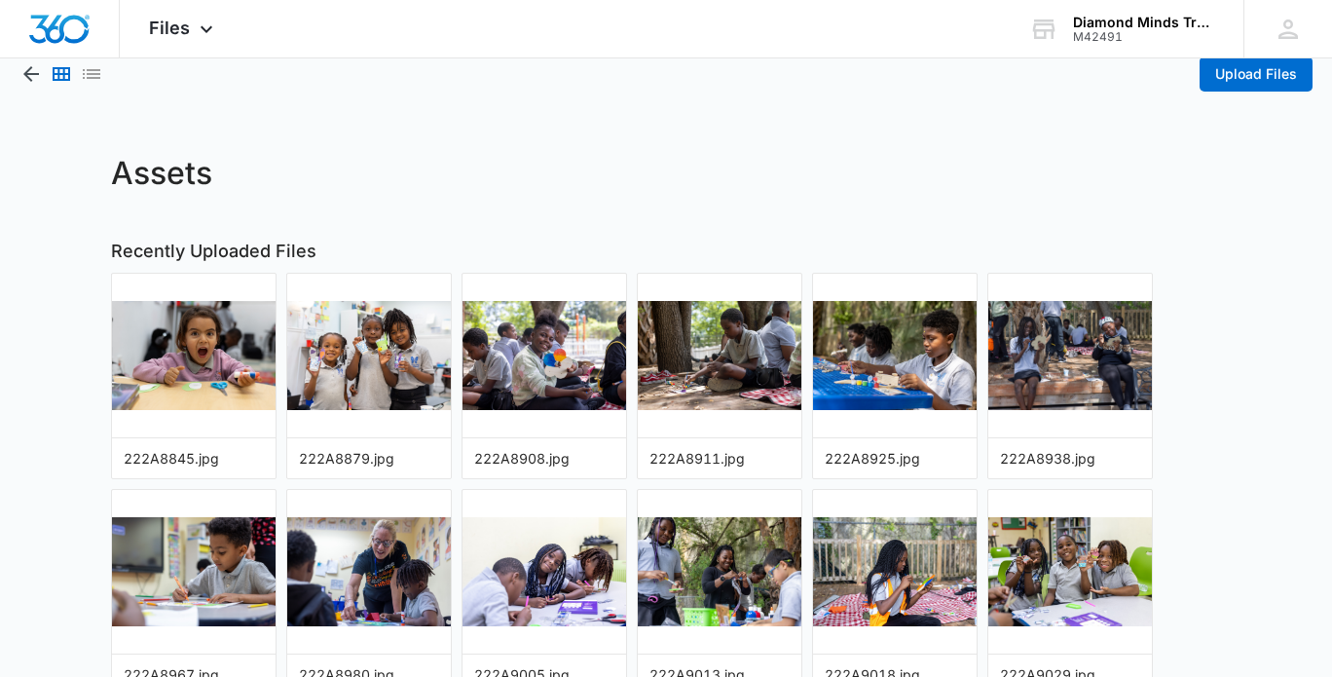
scroll to position [98, 0]
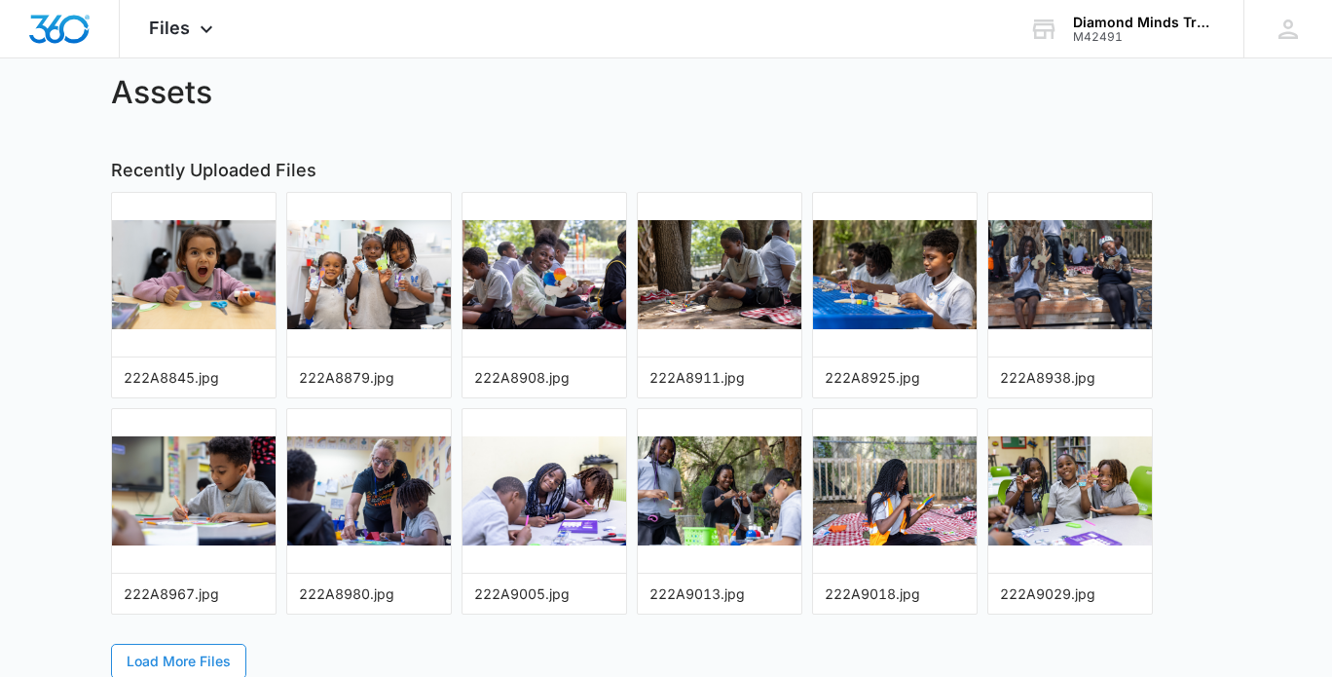
click at [151, 660] on span "Load More Files" at bounding box center [179, 660] width 104 height 21
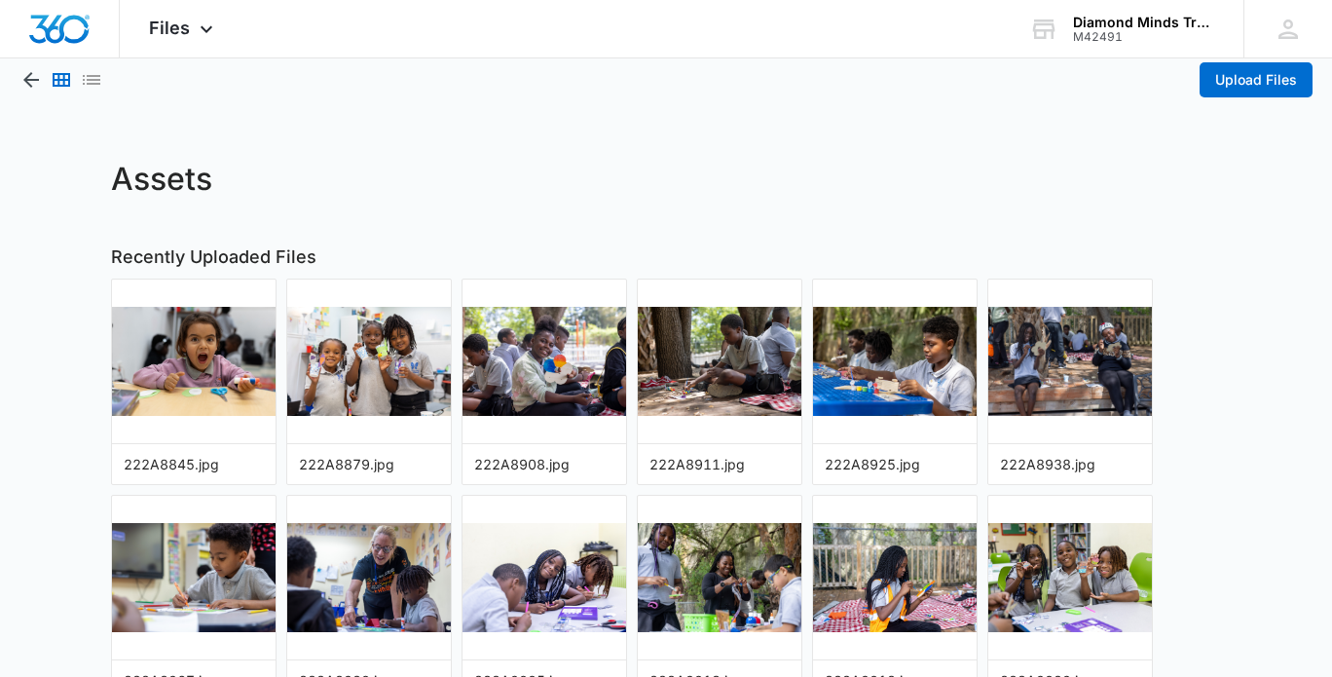
scroll to position [0, 0]
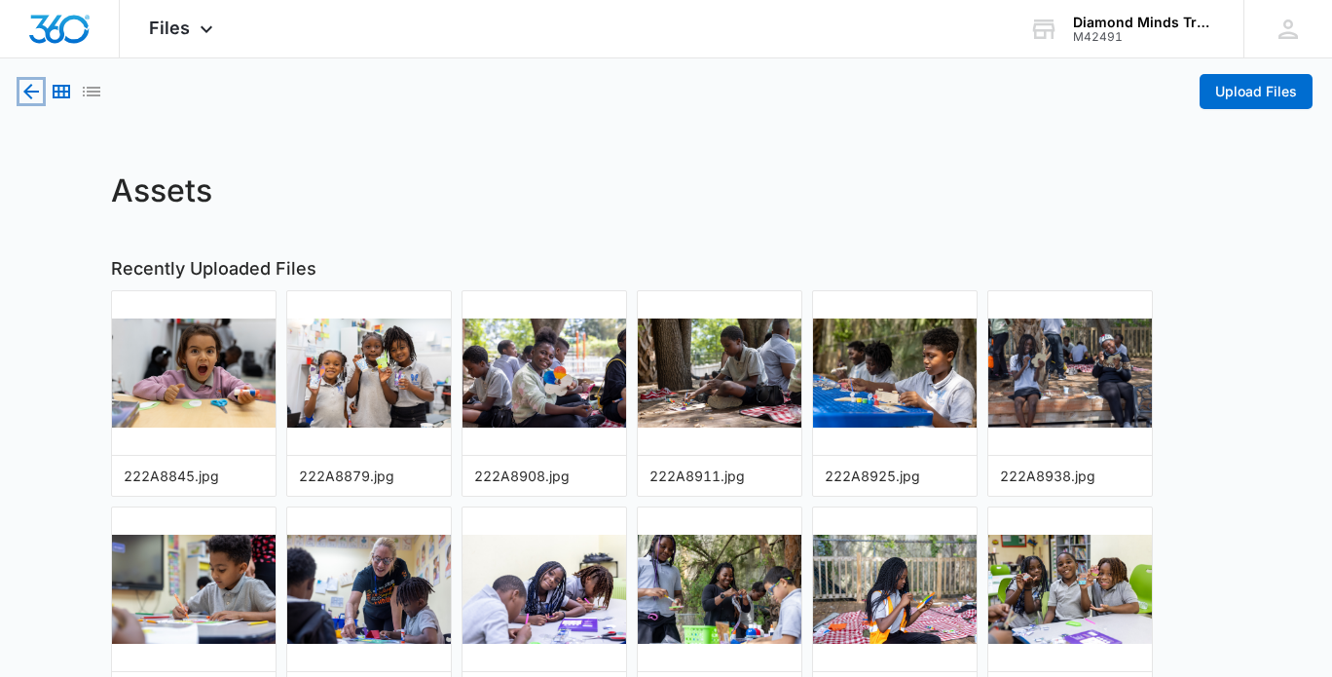
click at [36, 92] on icon "button" at bounding box center [31, 92] width 16 height 16
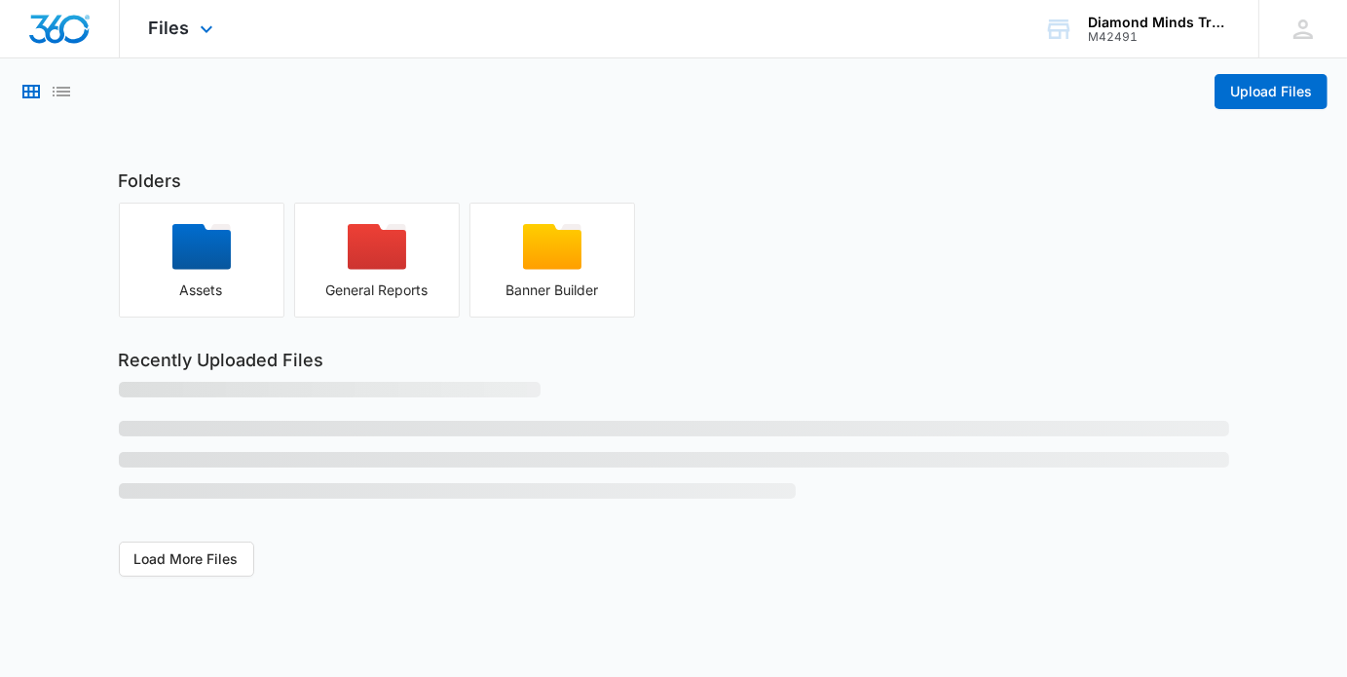
click at [68, 37] on img "Dashboard" at bounding box center [59, 29] width 62 height 29
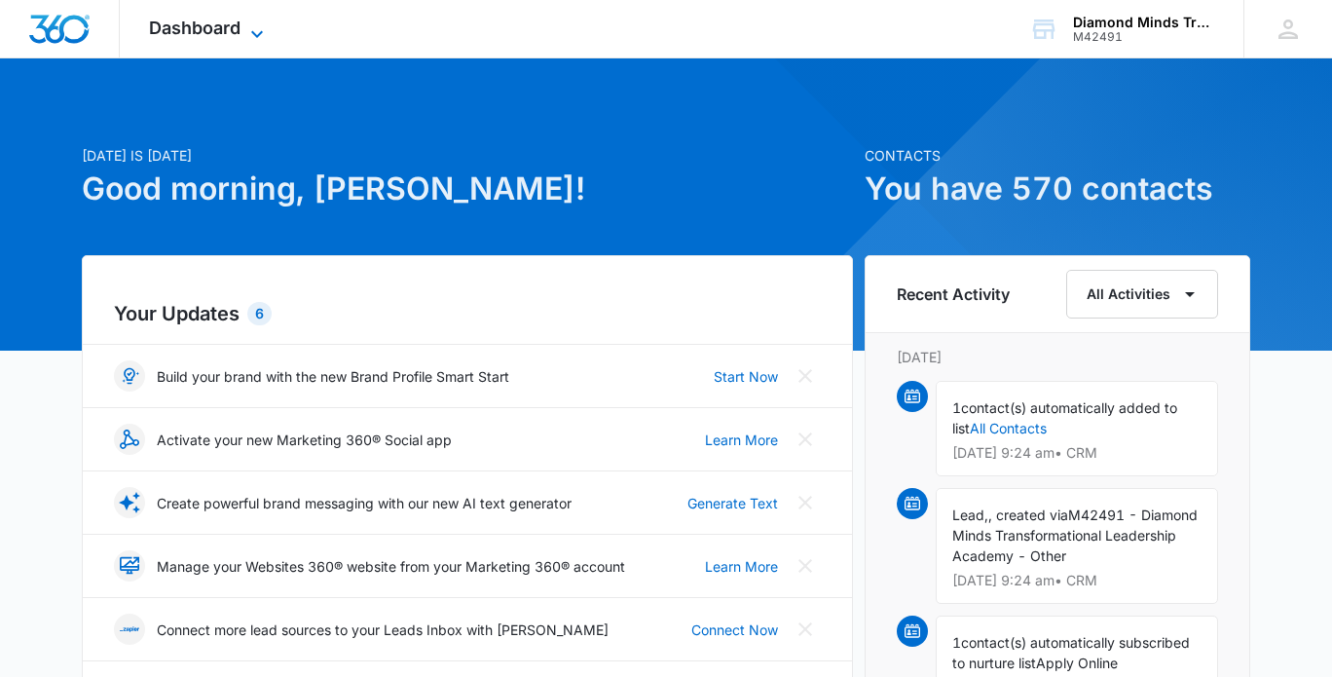
click at [255, 31] on icon at bounding box center [256, 33] width 23 height 23
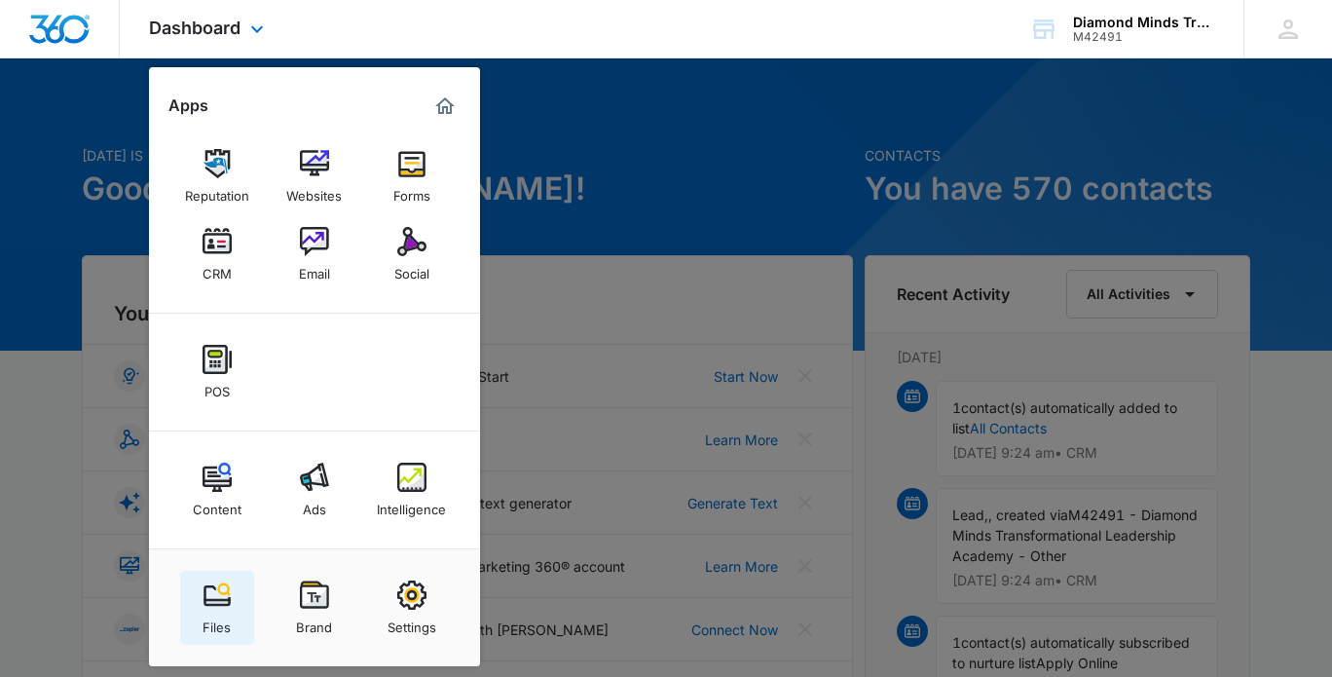
click at [234, 596] on link "Files" at bounding box center [217, 608] width 74 height 74
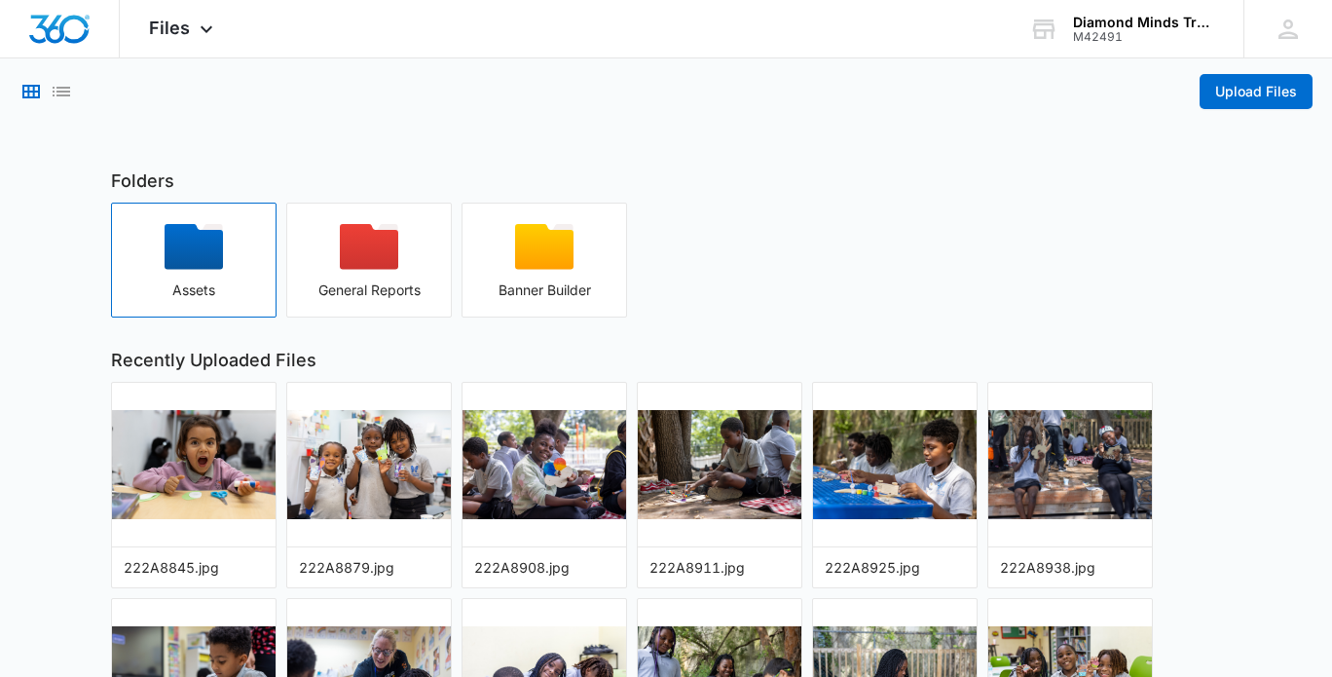
click at [206, 259] on icon "button" at bounding box center [194, 247] width 58 height 46
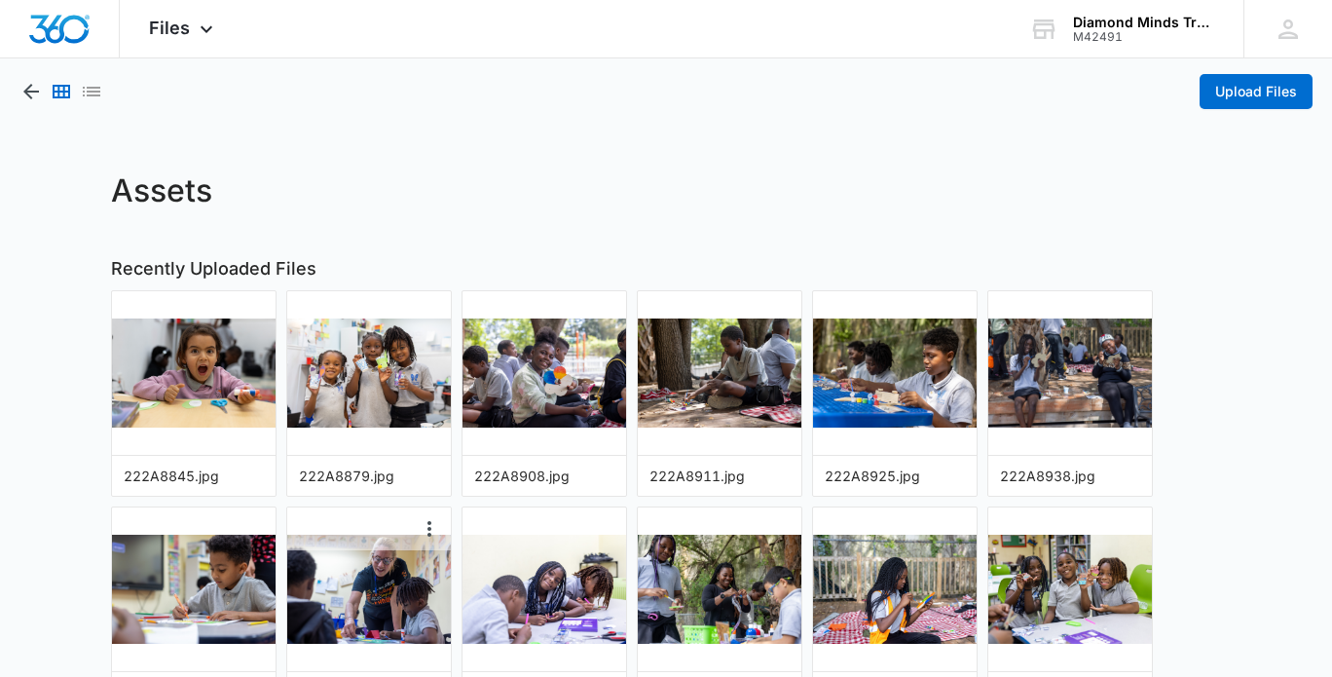
scroll to position [98, 0]
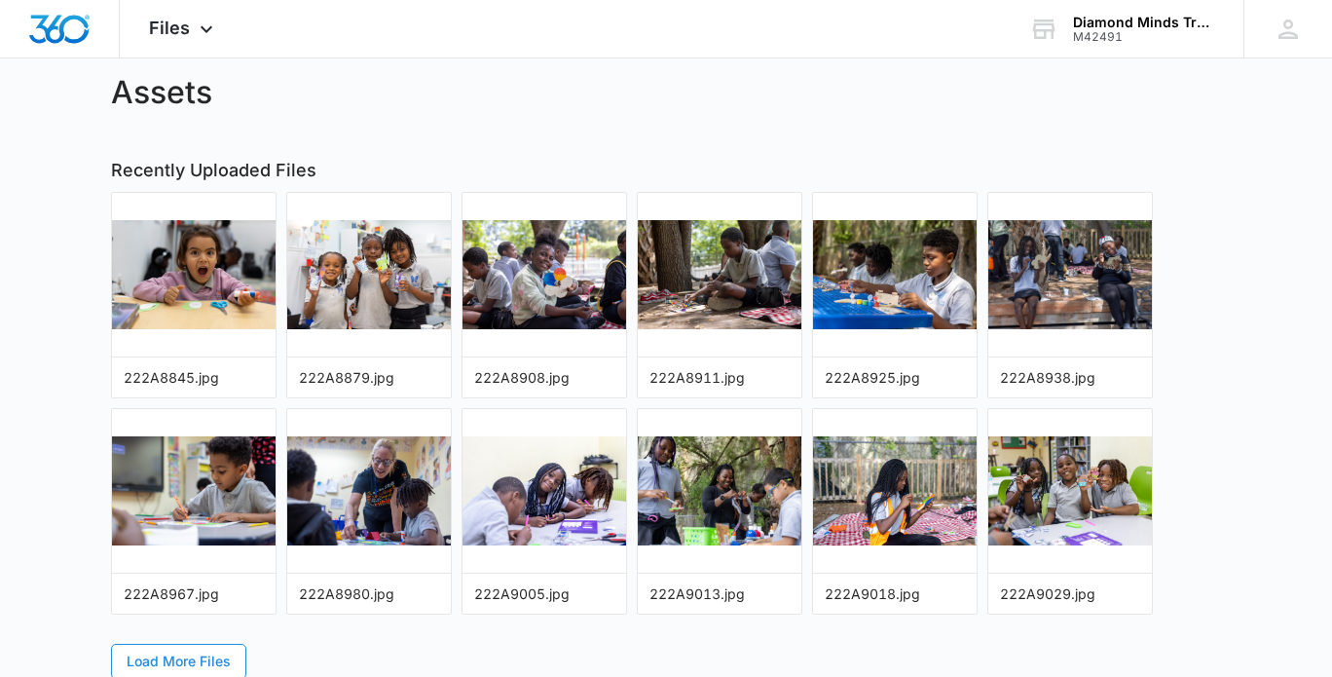
click at [223, 650] on span "Load More Files" at bounding box center [179, 660] width 104 height 21
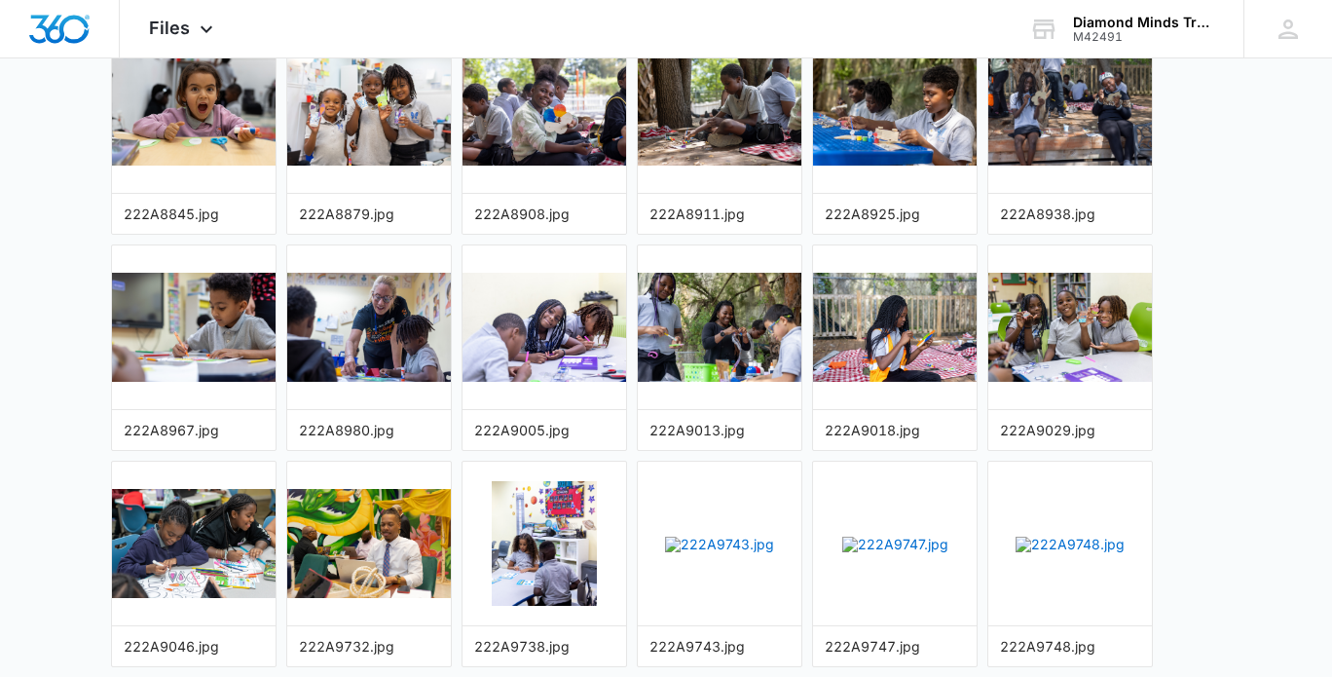
scroll to position [530, 0]
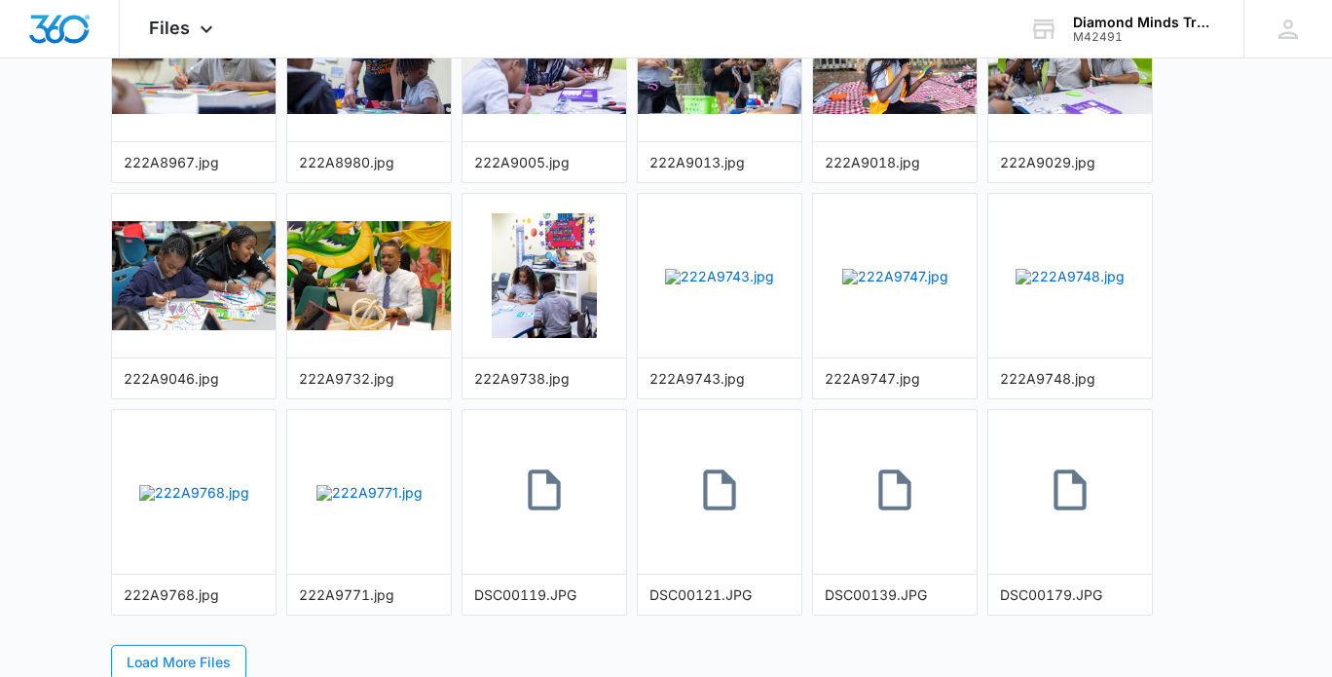
click at [220, 651] on span "Load More Files" at bounding box center [179, 661] width 104 height 21
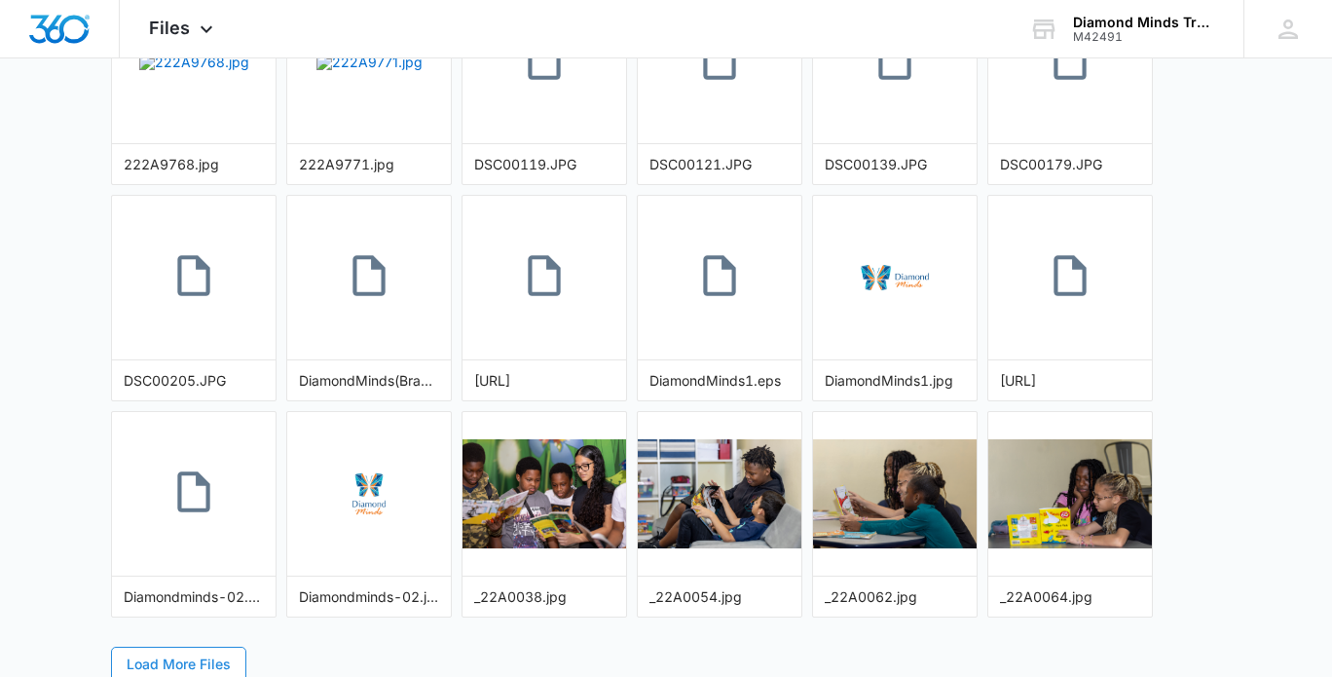
scroll to position [961, 0]
